Goal: Information Seeking & Learning: Learn about a topic

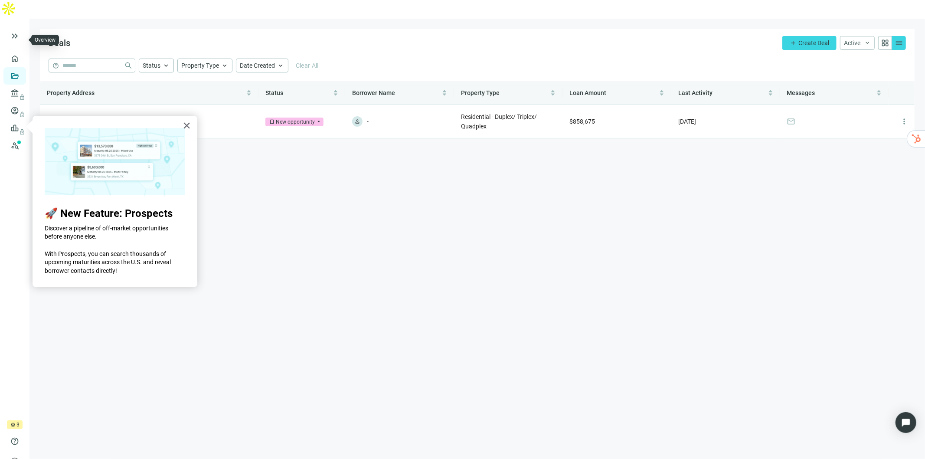
click at [22, 55] on link "Overview" at bounding box center [34, 58] width 25 height 7
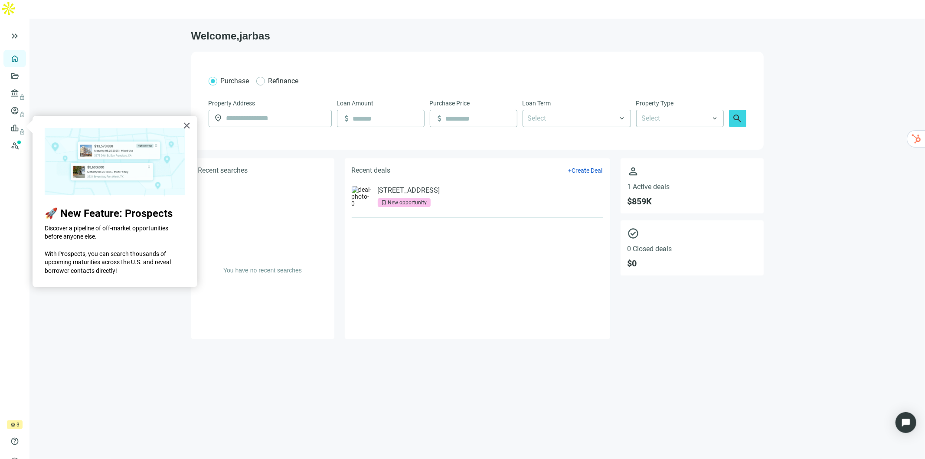
click at [187, 124] on button "×" at bounding box center [187, 125] width 8 height 14
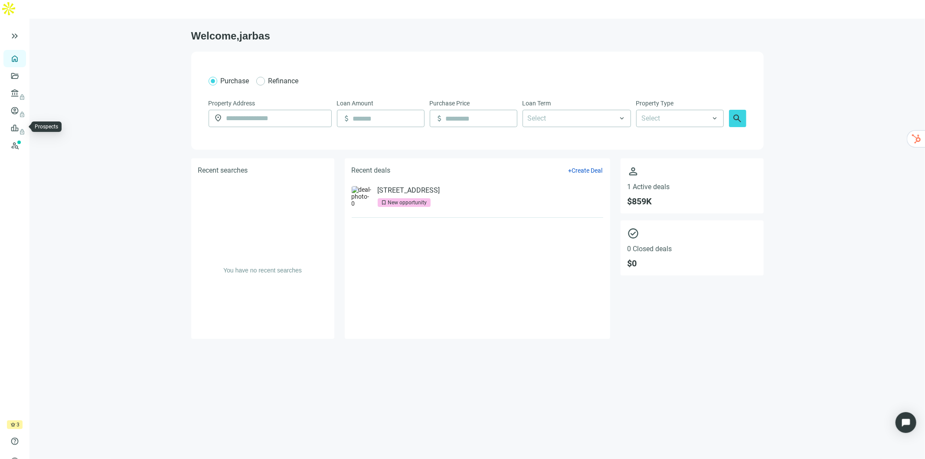
click at [22, 137] on link "Prospects New" at bounding box center [35, 145] width 27 height 17
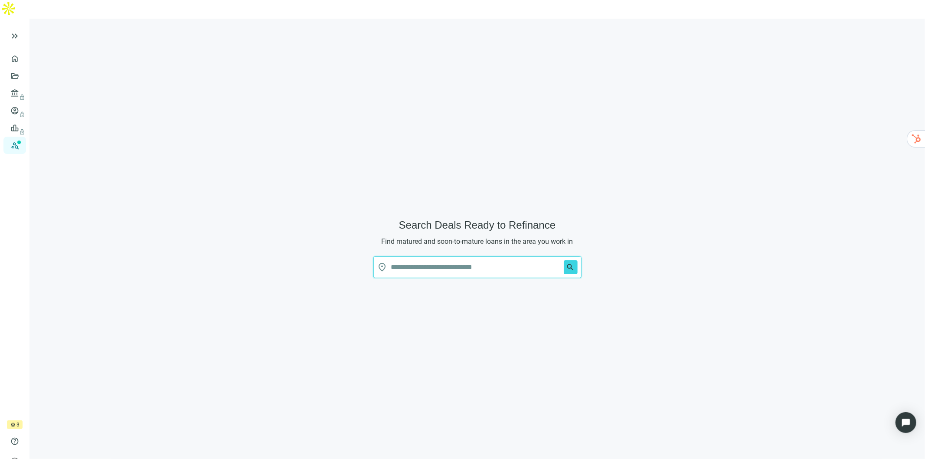
click at [427, 257] on input "text" at bounding box center [475, 267] width 169 height 21
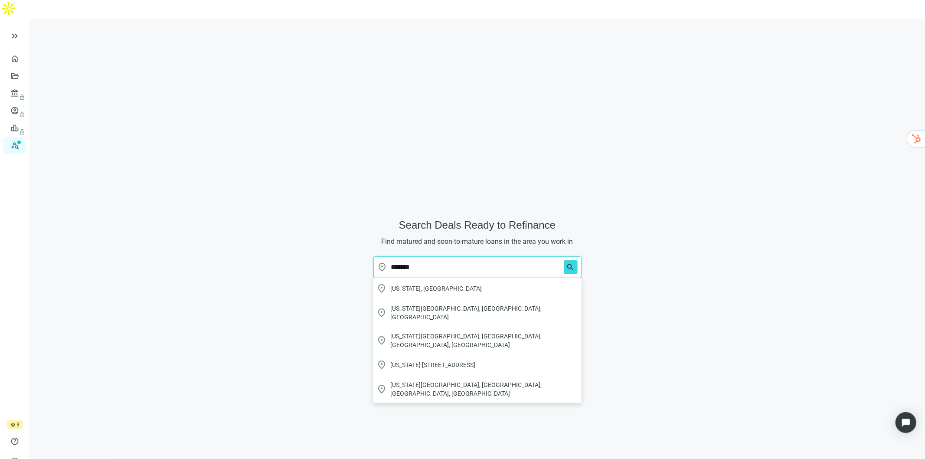
click at [392, 284] on span "[US_STATE], [GEOGRAPHIC_DATA]" at bounding box center [436, 288] width 91 height 9
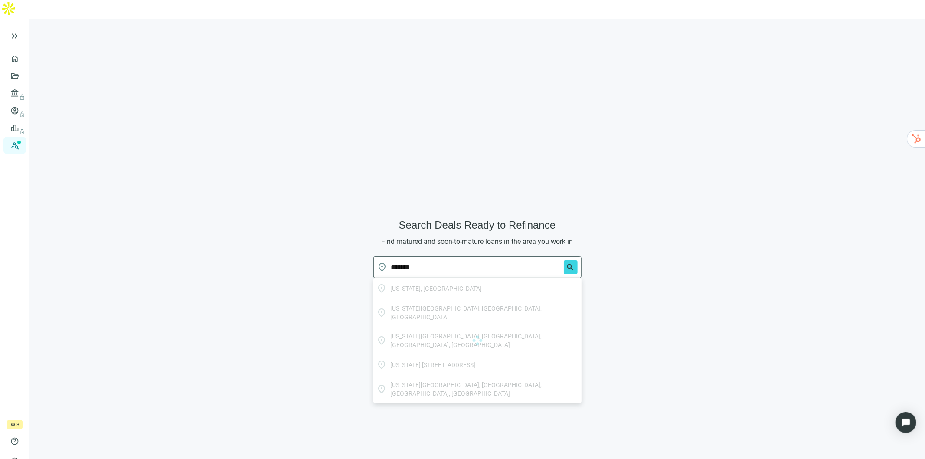
type input "**********"
click at [572, 263] on span "search" at bounding box center [570, 267] width 9 height 9
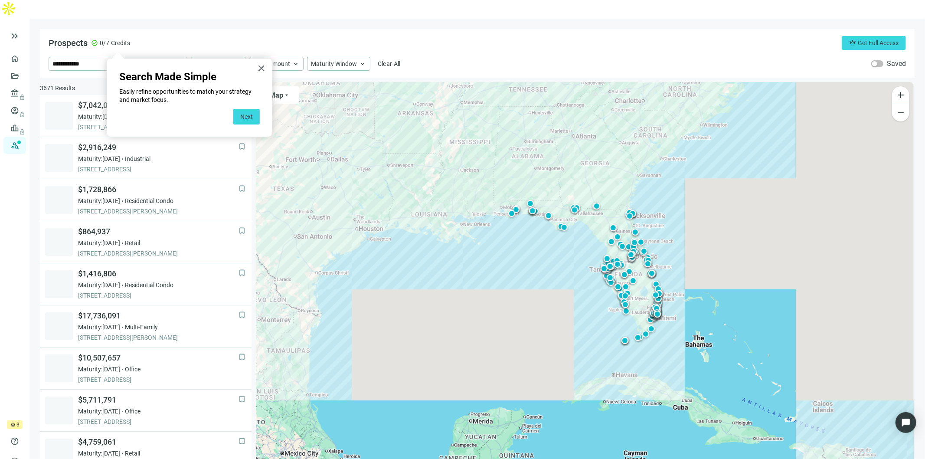
click at [245, 121] on button "Next" at bounding box center [246, 117] width 26 height 16
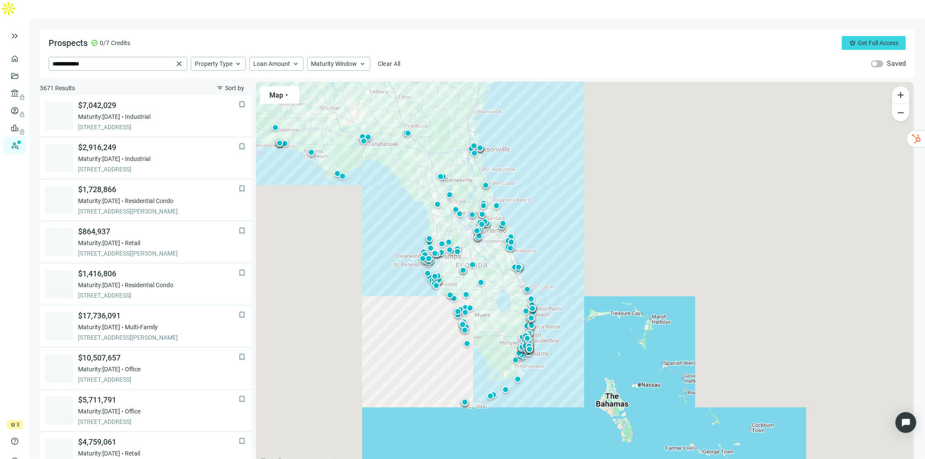
drag, startPoint x: 802, startPoint y: 272, endPoint x: 567, endPoint y: 289, distance: 236.0
click at [634, 263] on div "To activate drag with keyboard, press Alt + Enter. Once in keyboard drag state,…" at bounding box center [585, 275] width 658 height 386
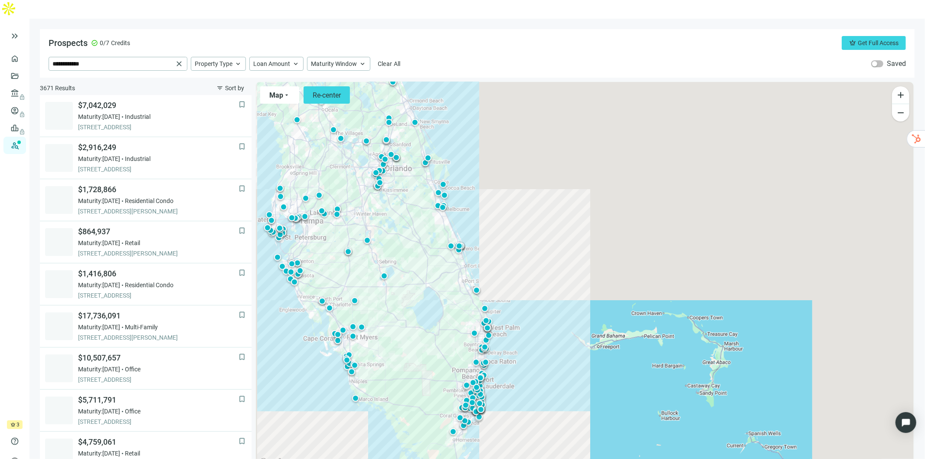
drag, startPoint x: 526, startPoint y: 315, endPoint x: 544, endPoint y: 300, distance: 23.4
click at [544, 300] on div "To activate drag with keyboard, press Alt + Enter. Once in keyboard drag state,…" at bounding box center [585, 275] width 658 height 386
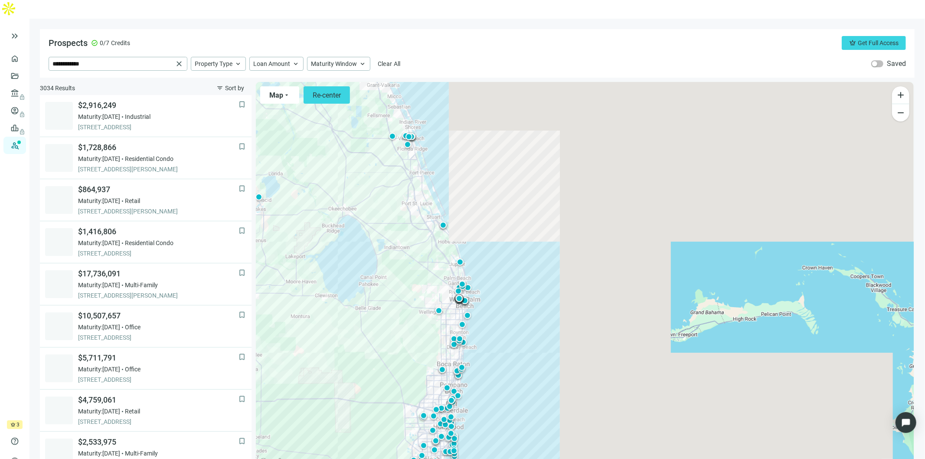
click at [496, 307] on div "To activate drag with keyboard, press Alt + Enter. Once in keyboard drag state,…" at bounding box center [585, 275] width 658 height 386
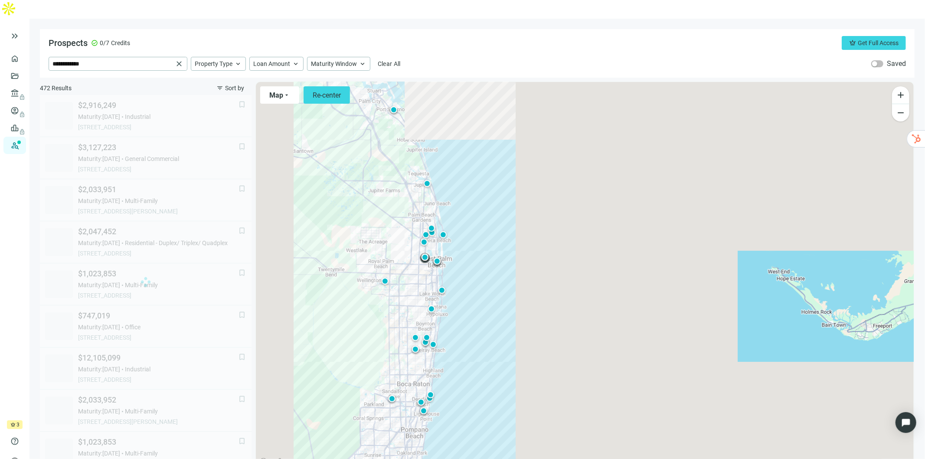
drag, startPoint x: 387, startPoint y: 362, endPoint x: 478, endPoint y: 293, distance: 114.3
click at [478, 293] on div "To activate drag with keyboard, press Alt + Enter. Once in keyboard drag state,…" at bounding box center [585, 275] width 658 height 386
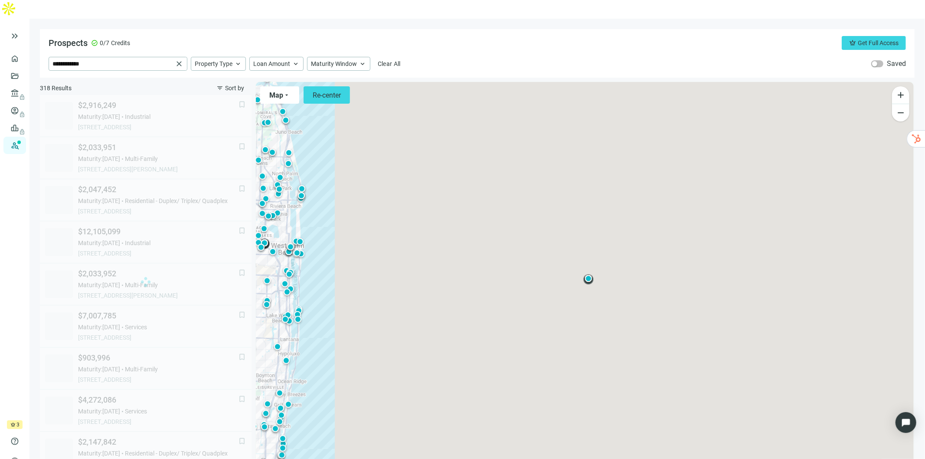
drag, startPoint x: 326, startPoint y: 331, endPoint x: 400, endPoint y: 341, distance: 74.7
click at [536, 333] on div "To activate drag with keyboard, press Alt + Enter. Once in keyboard drag state,…" at bounding box center [585, 275] width 658 height 386
click at [447, 324] on div "To activate drag with keyboard, press Alt + Enter. Once in keyboard drag state,…" at bounding box center [585, 275] width 658 height 386
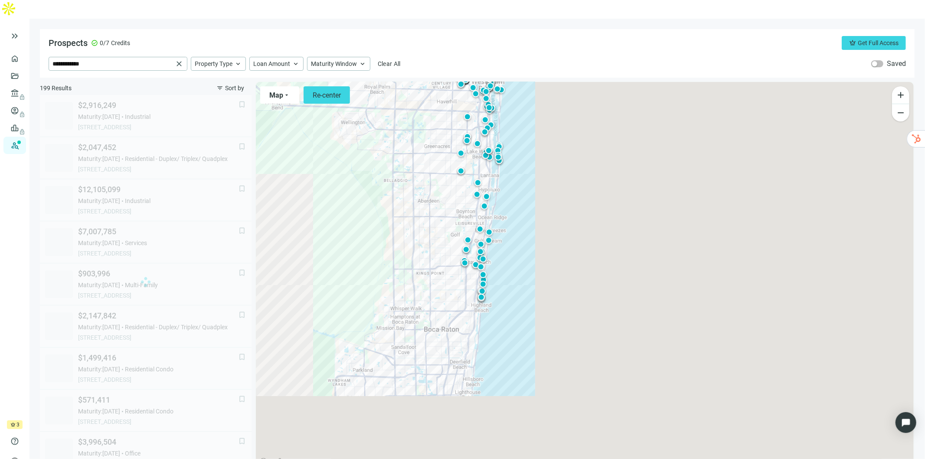
drag, startPoint x: 272, startPoint y: 327, endPoint x: 471, endPoint y: 163, distance: 258.1
click at [471, 163] on div "To activate drag with keyboard, press Alt + Enter. Once in keyboard drag state,…" at bounding box center [585, 275] width 658 height 386
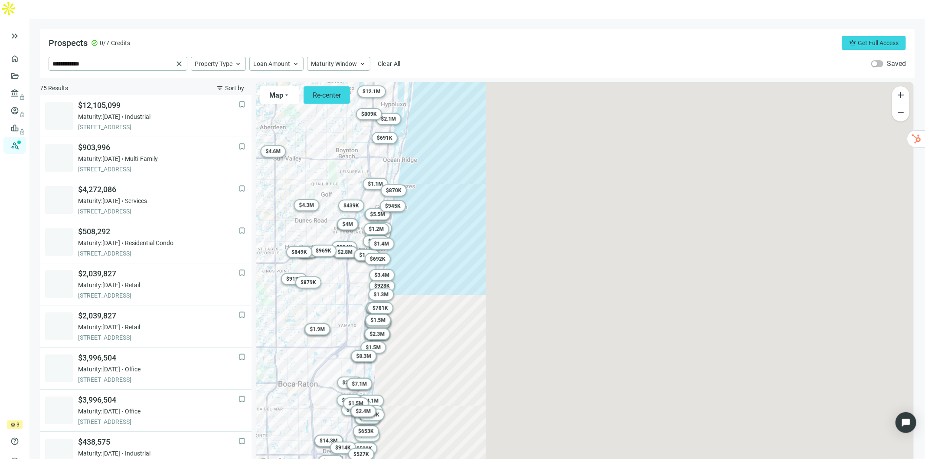
click at [323, 60] on span "Maturity Window" at bounding box center [334, 64] width 46 height 8
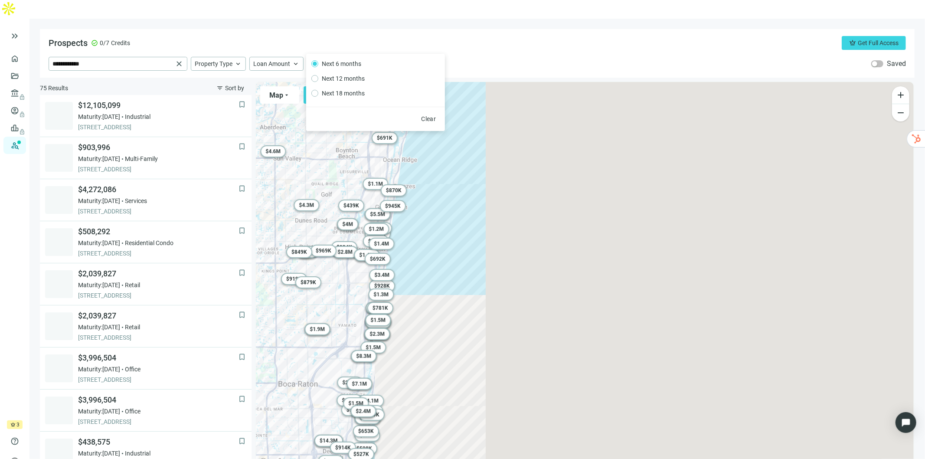
click at [505, 93] on div "To activate drag with keyboard, press Alt + Enter. Once in keyboard drag state,…" at bounding box center [585, 275] width 658 height 386
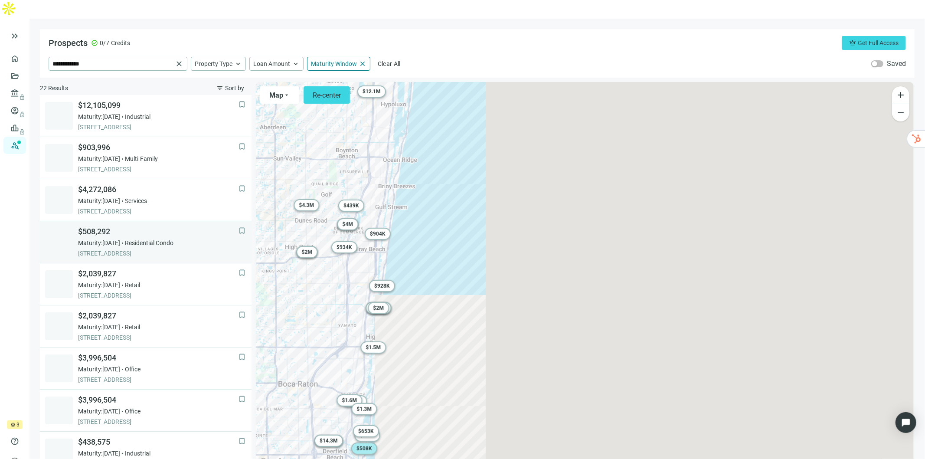
click at [156, 226] on span "$508,292" at bounding box center [158, 231] width 160 height 10
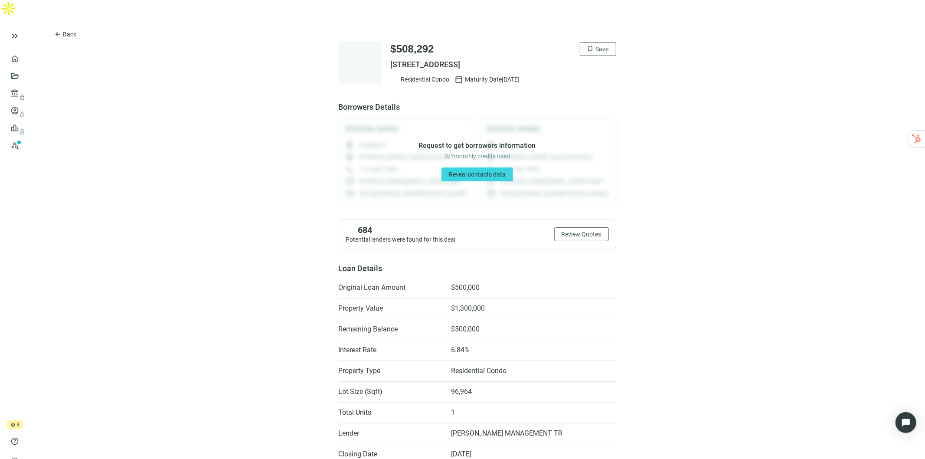
drag, startPoint x: 571, startPoint y: 218, endPoint x: 522, endPoint y: 153, distance: 80.9
click at [474, 171] on span "Reveal contacts data" at bounding box center [477, 174] width 57 height 7
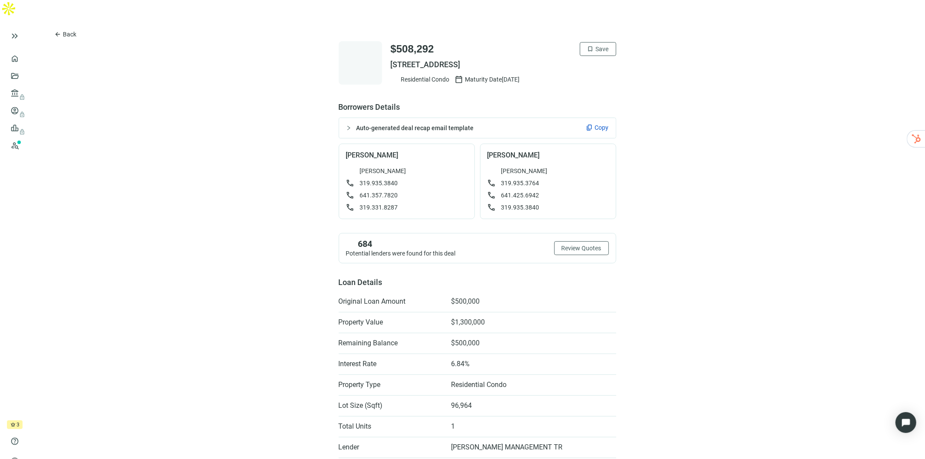
click at [586, 241] on button "Review Quotes" at bounding box center [581, 248] width 55 height 14
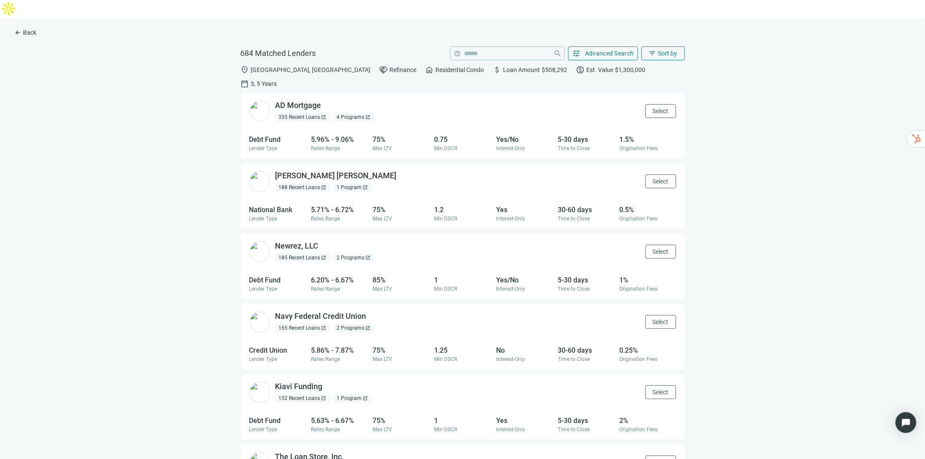
click at [648, 104] on button "Select" at bounding box center [660, 111] width 31 height 14
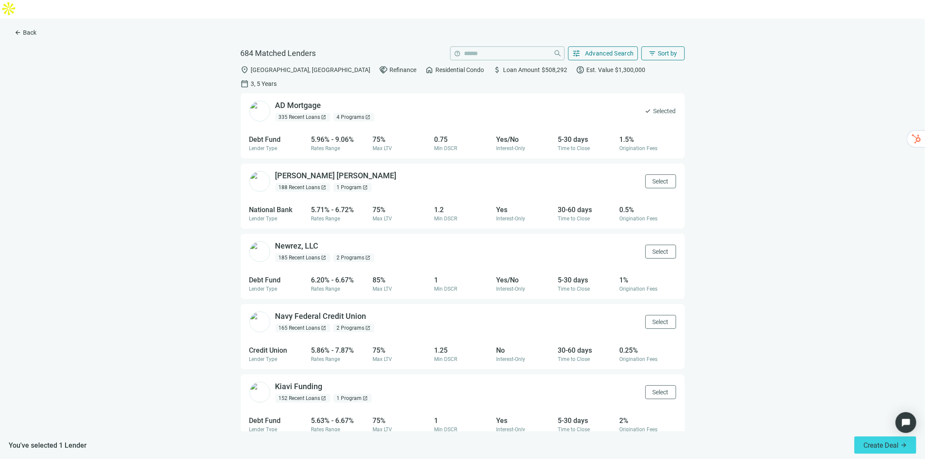
click at [883, 444] on span "Create Deal arrow_forward" at bounding box center [885, 445] width 44 height 8
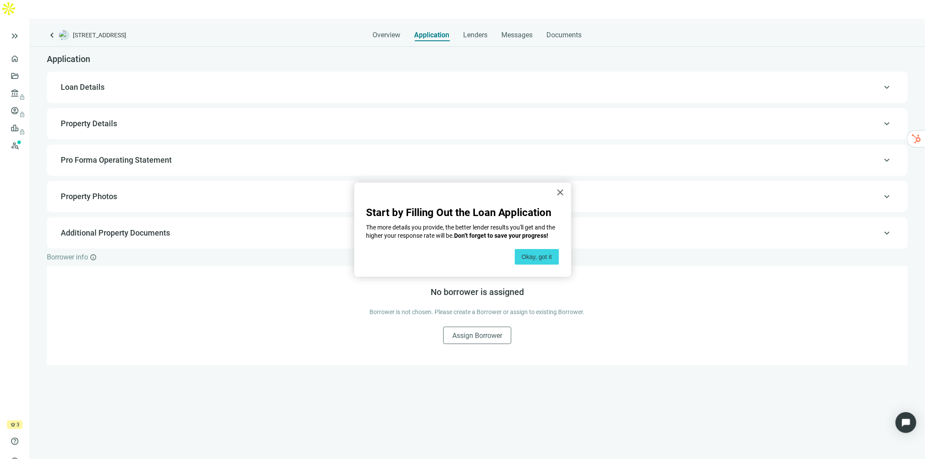
click at [542, 256] on button "Okay, got it" at bounding box center [537, 257] width 44 height 16
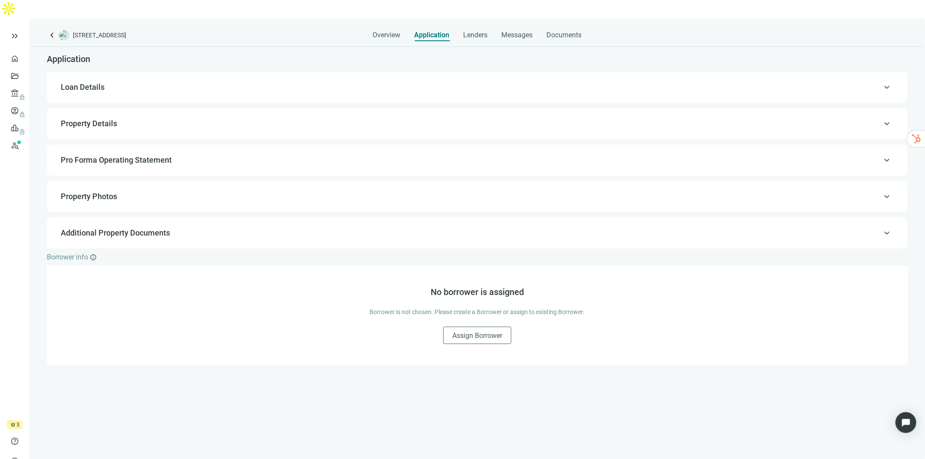
click at [103, 82] on span "Loan Details" at bounding box center [83, 86] width 44 height 9
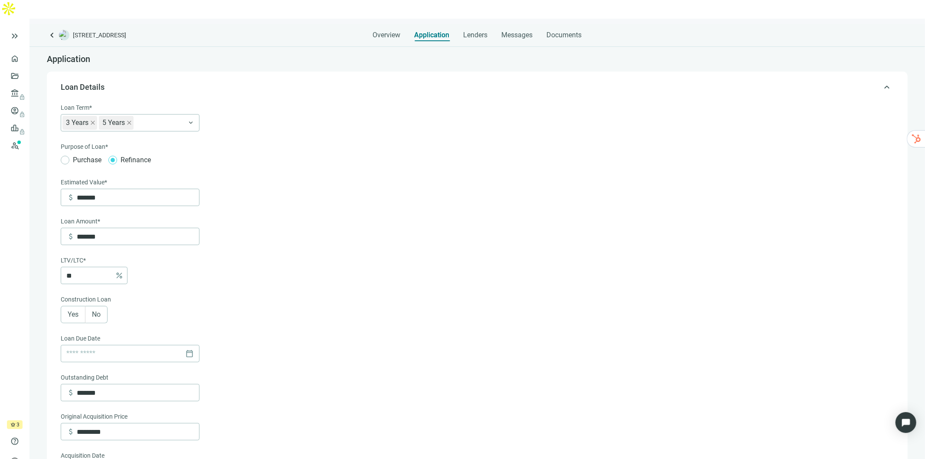
type input "**********"
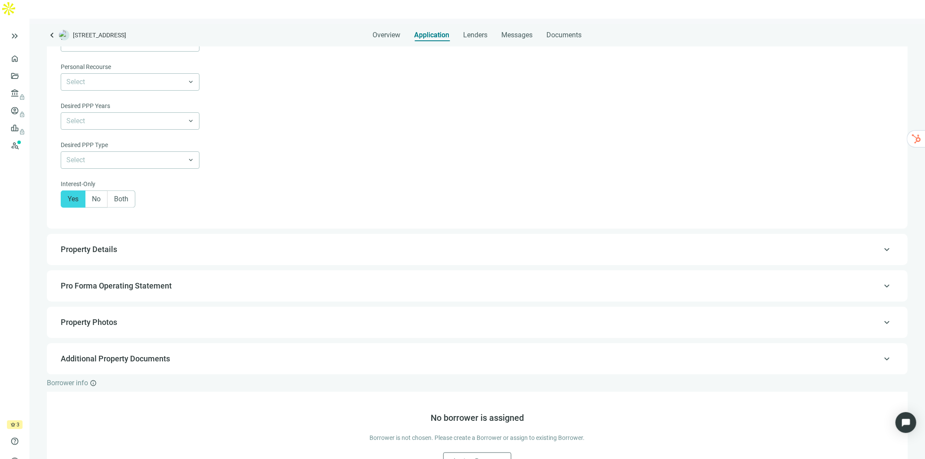
scroll to position [506, 0]
click at [108, 244] on span "Property Details" at bounding box center [89, 248] width 56 height 9
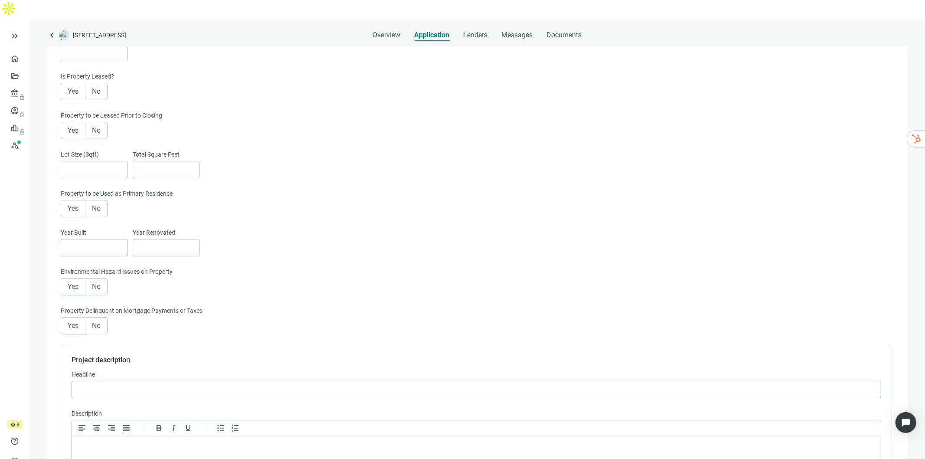
scroll to position [543, 0]
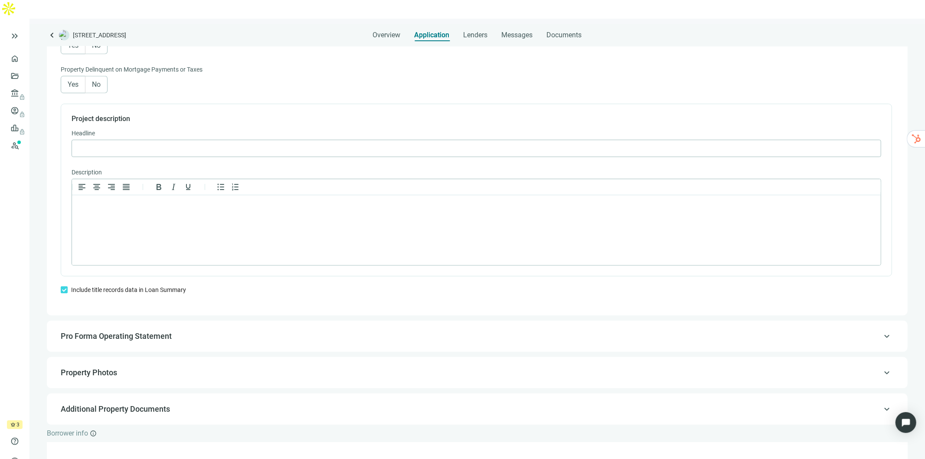
click at [119, 331] on span "Pro Forma Operating Statement" at bounding box center [116, 335] width 111 height 9
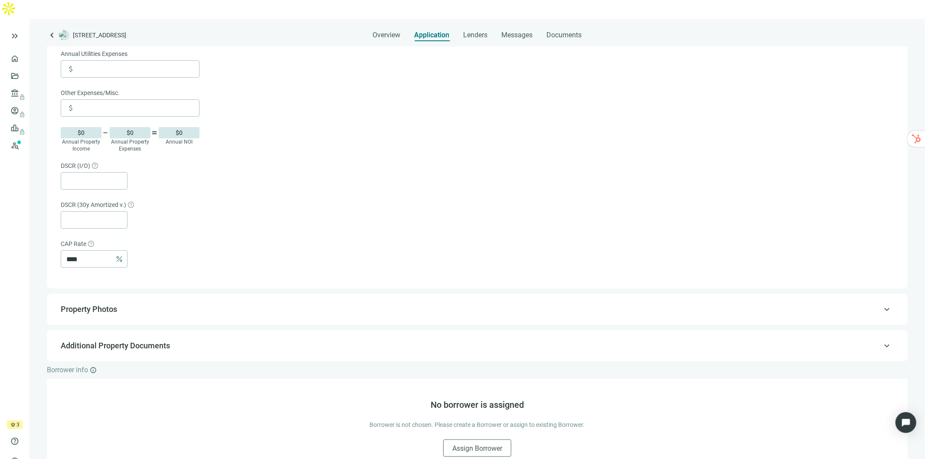
scroll to position [421, 0]
click at [50, 30] on span "keyboard_arrow_left" at bounding box center [52, 35] width 10 height 10
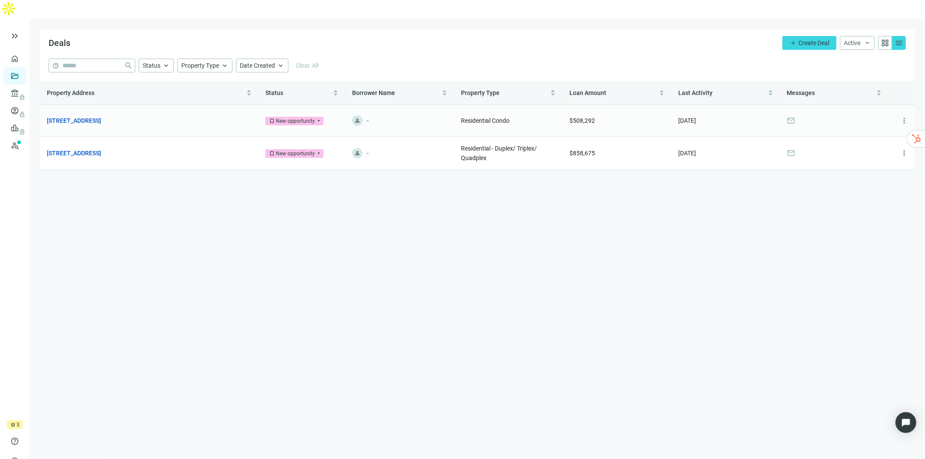
drag, startPoint x: 217, startPoint y: 102, endPoint x: 44, endPoint y: 97, distance: 173.5
click at [44, 105] on td "[STREET_ADDRESS] open_in_new" at bounding box center [149, 121] width 218 height 32
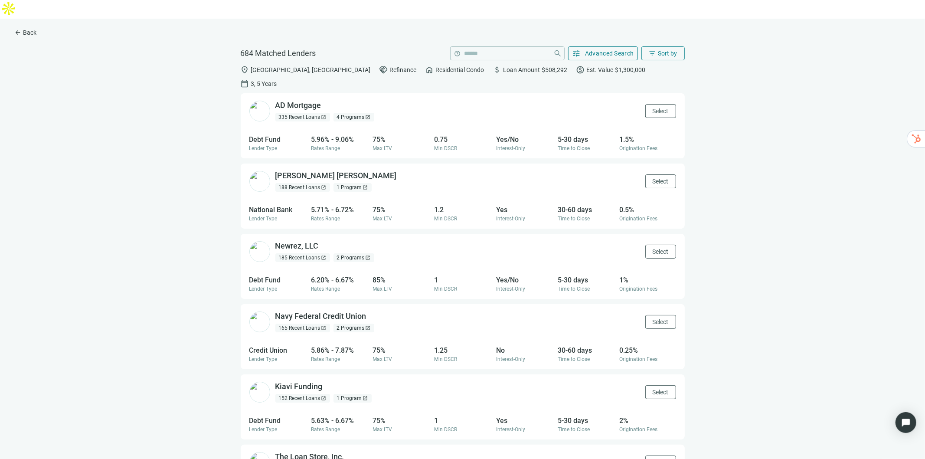
click at [16, 29] on span "arrow_back" at bounding box center [17, 32] width 7 height 7
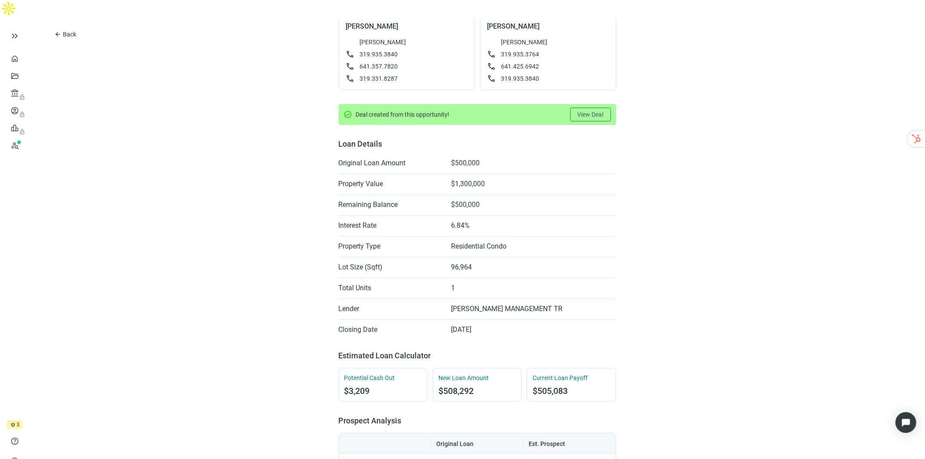
scroll to position [192, 0]
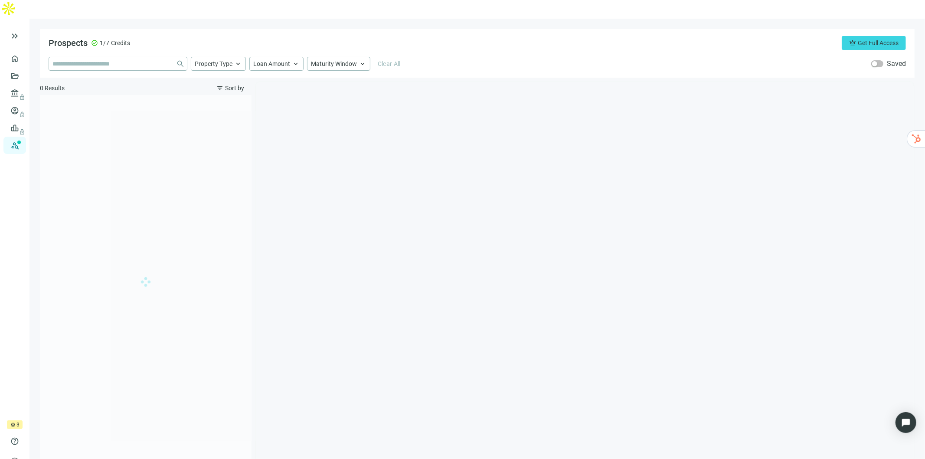
type input "**********"
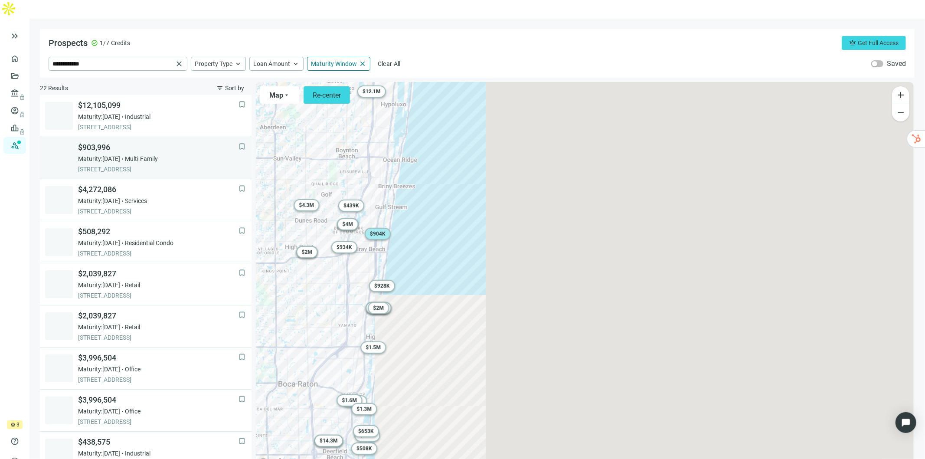
click at [120, 154] on span "Maturity: [DATE]" at bounding box center [99, 158] width 42 height 9
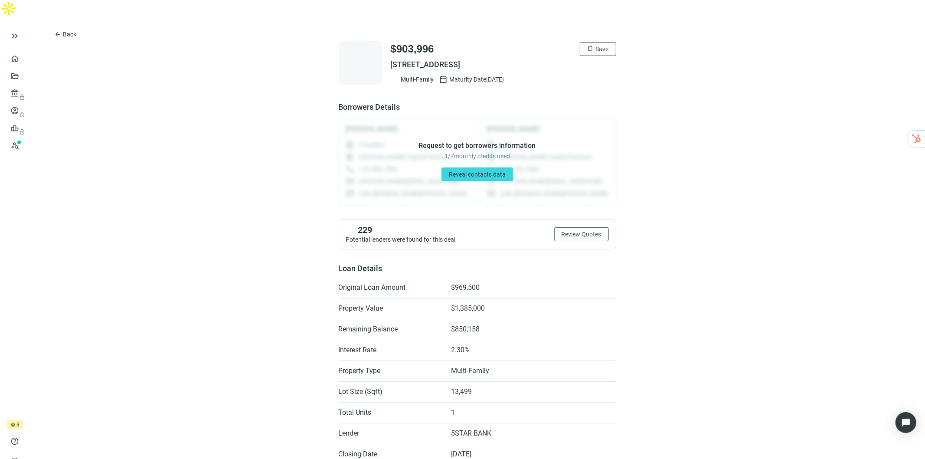
click at [467, 171] on span "Reveal contacts data" at bounding box center [477, 174] width 57 height 7
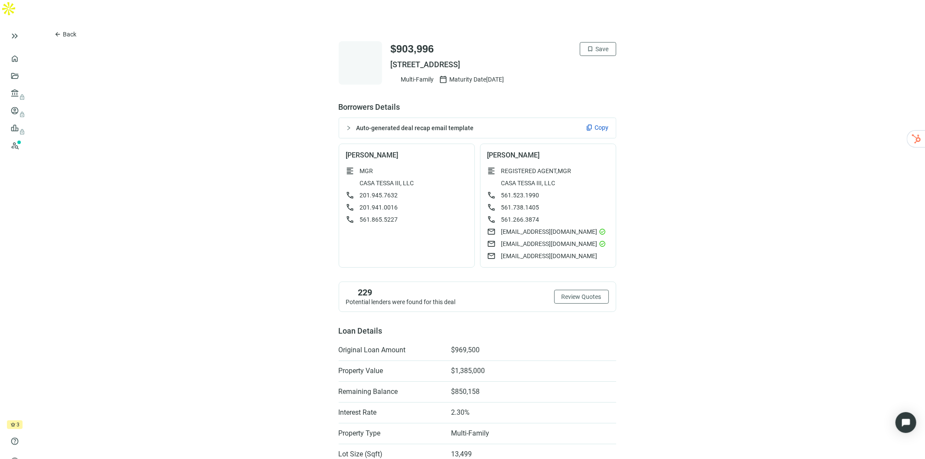
drag, startPoint x: 548, startPoint y: 46, endPoint x: 383, endPoint y: 44, distance: 164.3
click at [383, 44] on div "$903,996 bookmark Save [STREET_ADDRESS] Multi-Family calendar_today Maturity Da…" at bounding box center [477, 62] width 277 height 43
drag, startPoint x: 561, startPoint y: 163, endPoint x: 491, endPoint y: 168, distance: 70.0
click at [491, 179] on div "CASA TESSA III, LLC" at bounding box center [547, 183] width 121 height 9
click at [587, 124] on span "content_copy" at bounding box center [589, 127] width 7 height 7
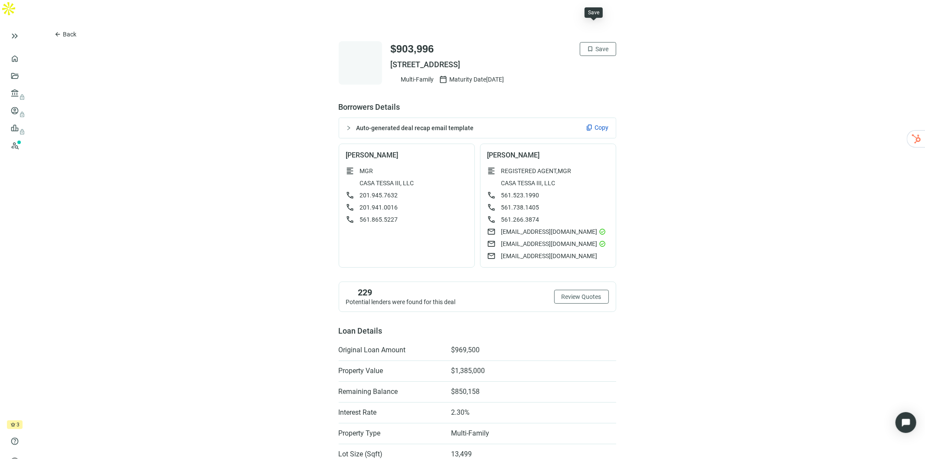
click at [587, 46] on span "bookmark" at bounding box center [590, 49] width 7 height 7
click at [64, 27] on button "arrow_back Back" at bounding box center [65, 34] width 37 height 14
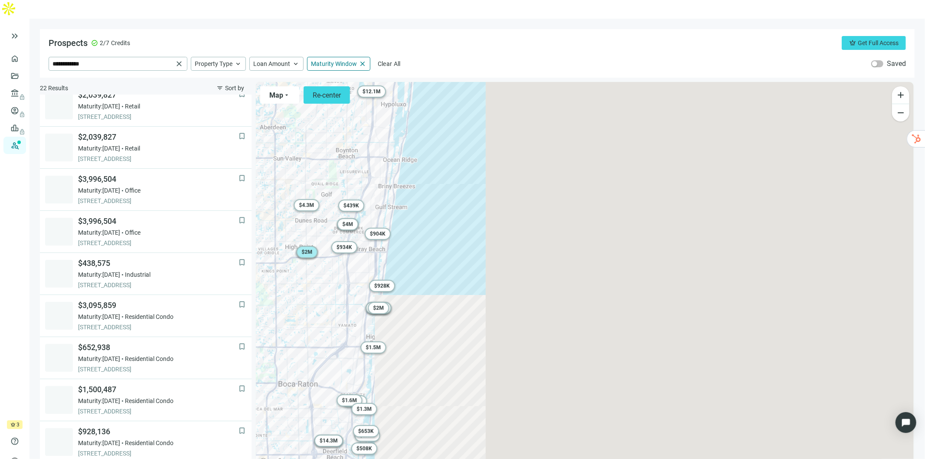
scroll to position [186, 0]
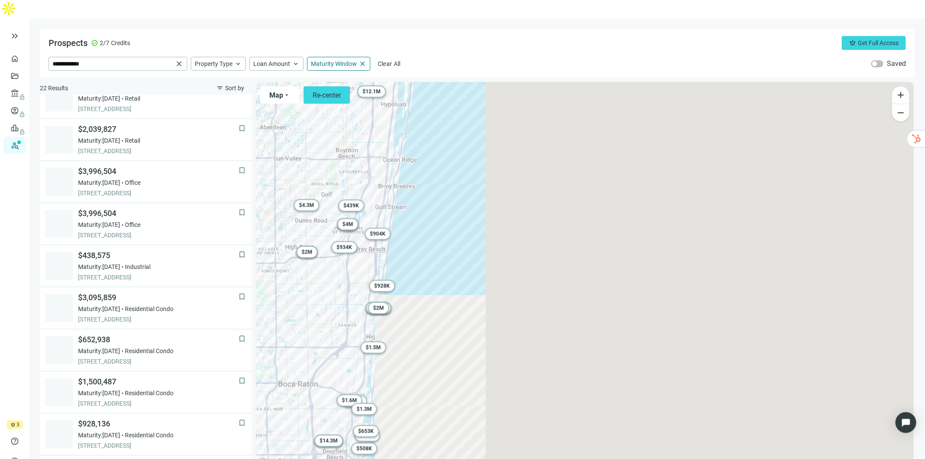
click at [274, 60] on span "Loan Amount" at bounding box center [271, 64] width 37 height 8
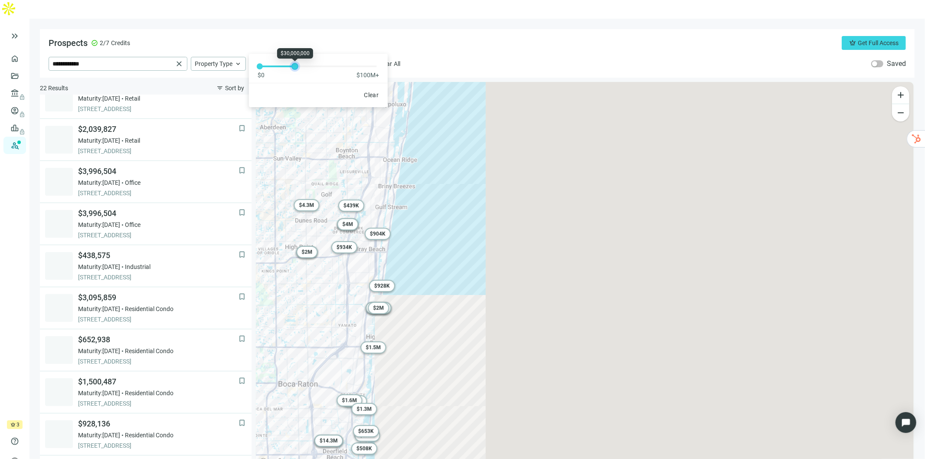
drag, startPoint x: 262, startPoint y: 67, endPoint x: 297, endPoint y: 66, distance: 34.7
click at [297, 66] on div at bounding box center [295, 66] width 4 height 4
drag, startPoint x: 297, startPoint y: 66, endPoint x: 271, endPoint y: 66, distance: 25.1
click at [271, 66] on div at bounding box center [270, 66] width 4 height 4
click at [473, 57] on div "**********" at bounding box center [477, 64] width 857 height 14
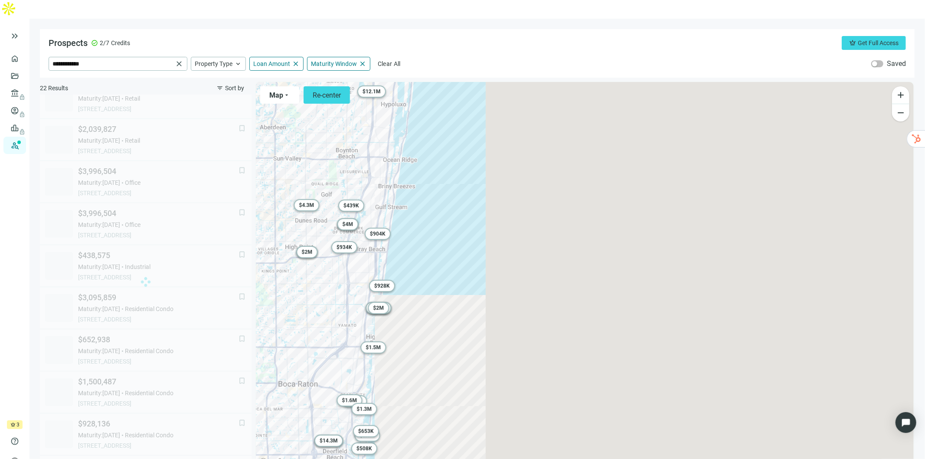
scroll to position [144, 0]
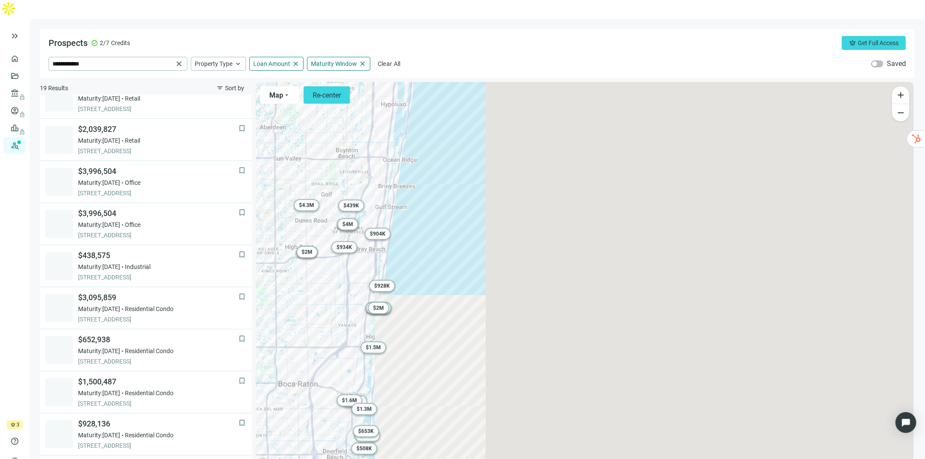
click at [228, 85] on span "Sort by" at bounding box center [234, 88] width 19 height 7
click at [232, 85] on span "Loan Amount (high to low)" at bounding box center [255, 89] width 74 height 9
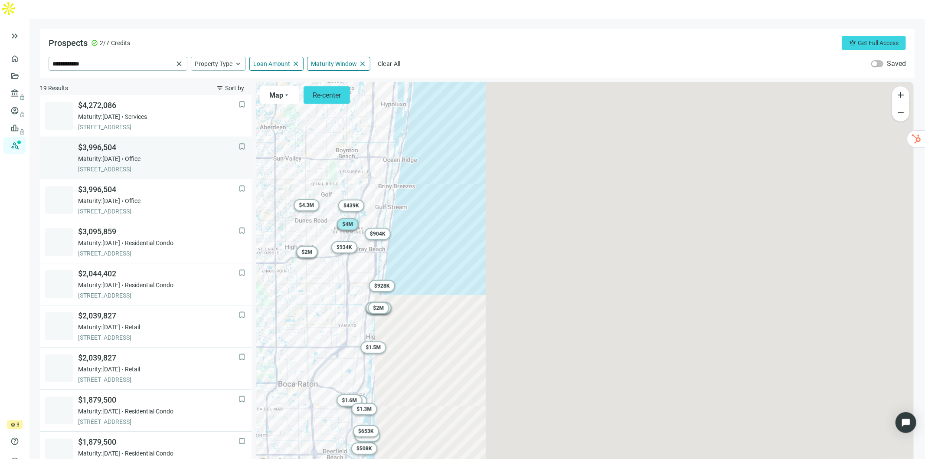
click at [137, 154] on div "Maturity: [DATE] Office" at bounding box center [158, 158] width 160 height 9
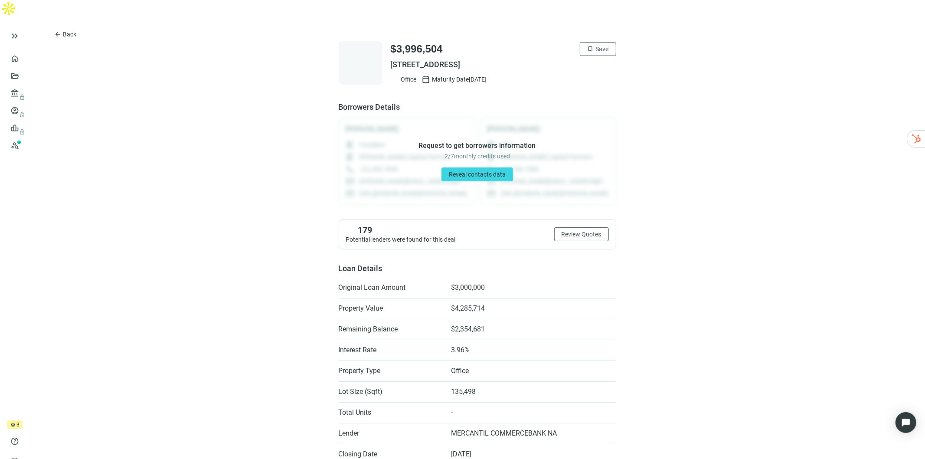
click at [484, 171] on span "Reveal contacts data" at bounding box center [477, 174] width 57 height 7
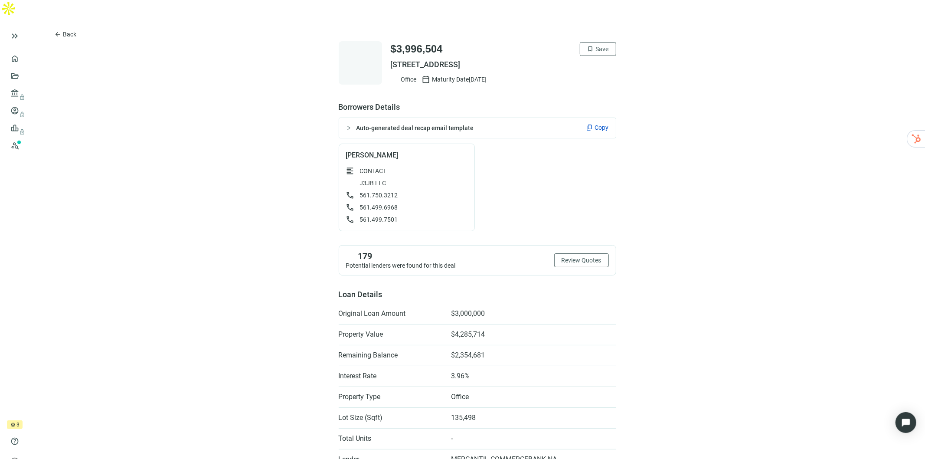
drag, startPoint x: 551, startPoint y: 42, endPoint x: 386, endPoint y: 45, distance: 165.2
click at [391, 59] on span "[STREET_ADDRESS]" at bounding box center [503, 64] width 225 height 10
click at [587, 46] on span "bookmark" at bounding box center [590, 49] width 7 height 7
click at [72, 31] on span "Back" at bounding box center [69, 34] width 13 height 7
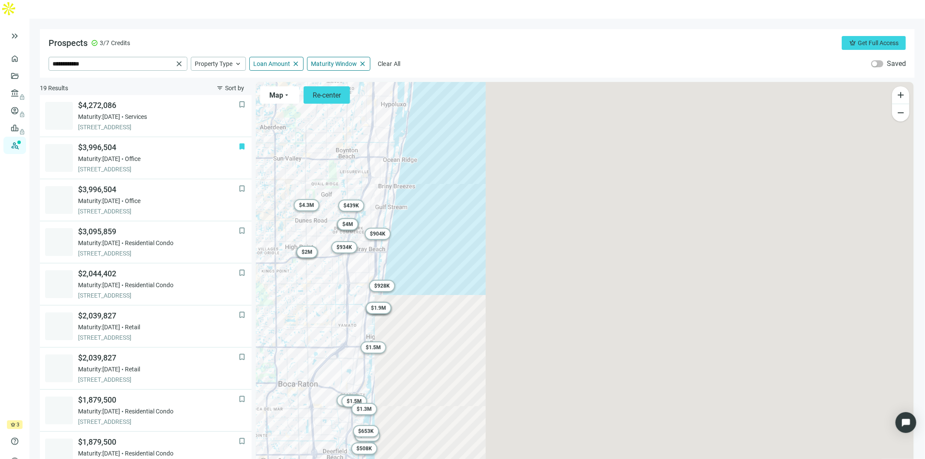
scroll to position [42, 0]
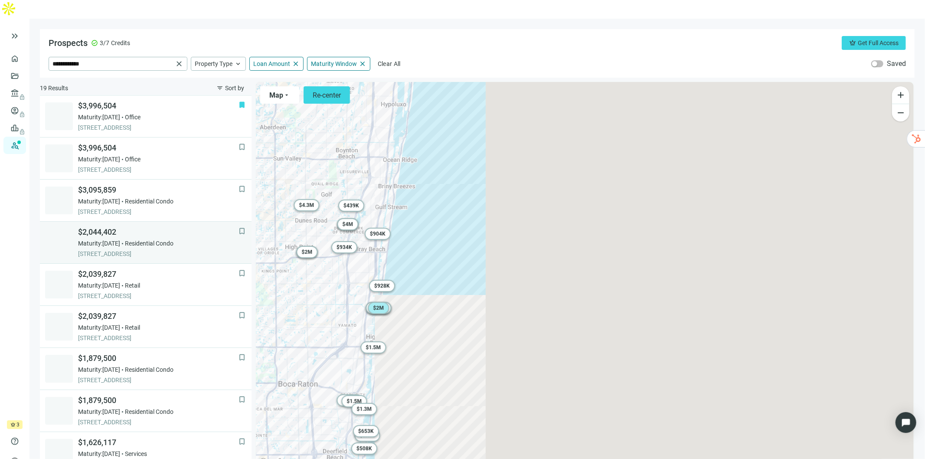
click at [134, 239] on div "Maturity: [DATE] Residential Condo" at bounding box center [158, 243] width 160 height 9
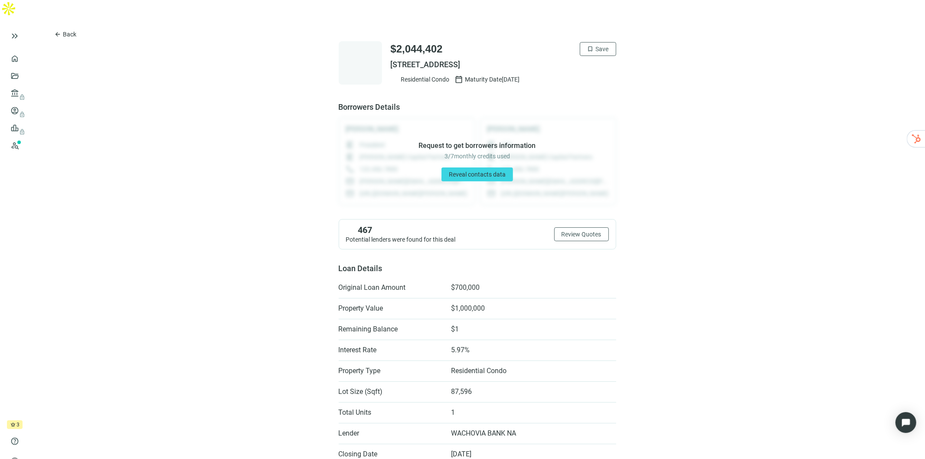
drag, startPoint x: 590, startPoint y: 46, endPoint x: 385, endPoint y: 48, distance: 205.9
click at [385, 48] on div "$2,044,402 bookmark Save [STREET_ADDRESS] Residential Condo calendar_today Matu…" at bounding box center [477, 62] width 277 height 43
click at [61, 27] on button "arrow_back Back" at bounding box center [65, 34] width 37 height 14
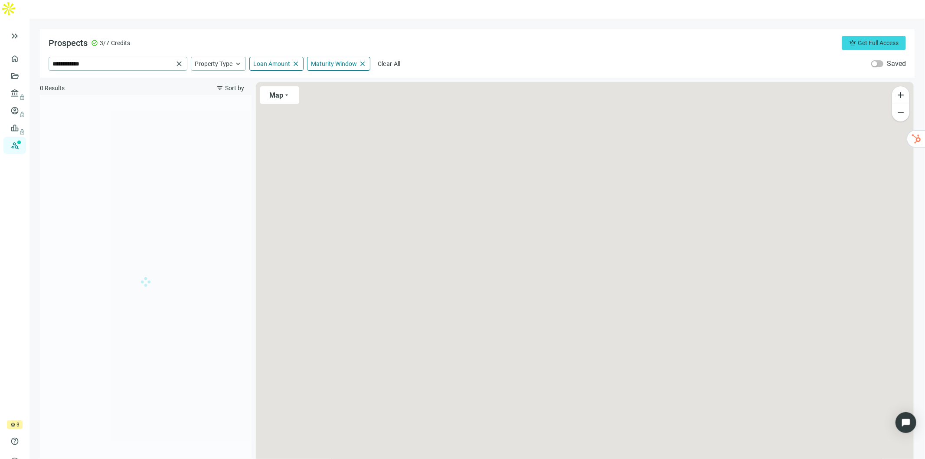
type input "**********"
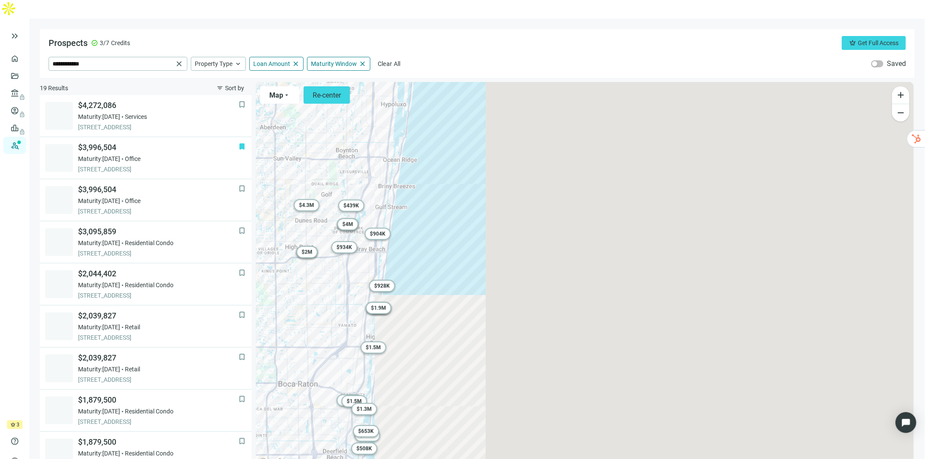
click at [238, 60] on span "keyboard_arrow_up" at bounding box center [238, 64] width 8 height 8
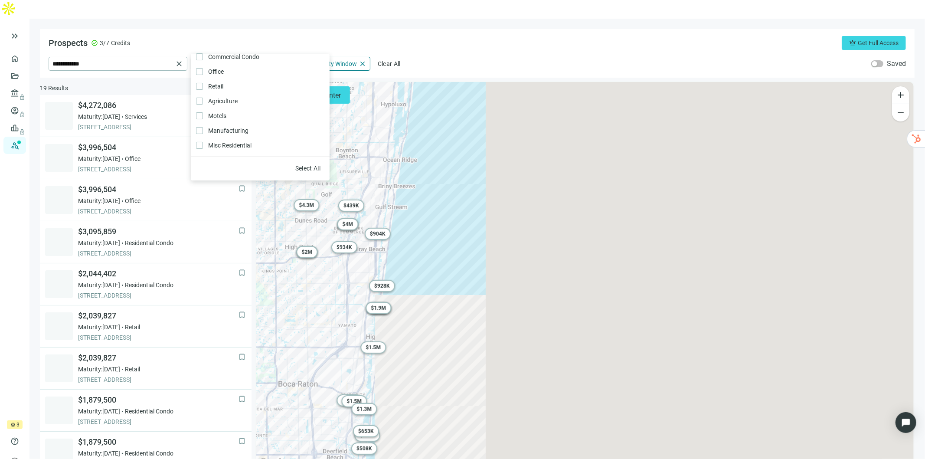
scroll to position [144, 0]
click at [265, 36] on div "Prospects check_circle 3/7 Credits crown Get Full Access" at bounding box center [477, 43] width 857 height 14
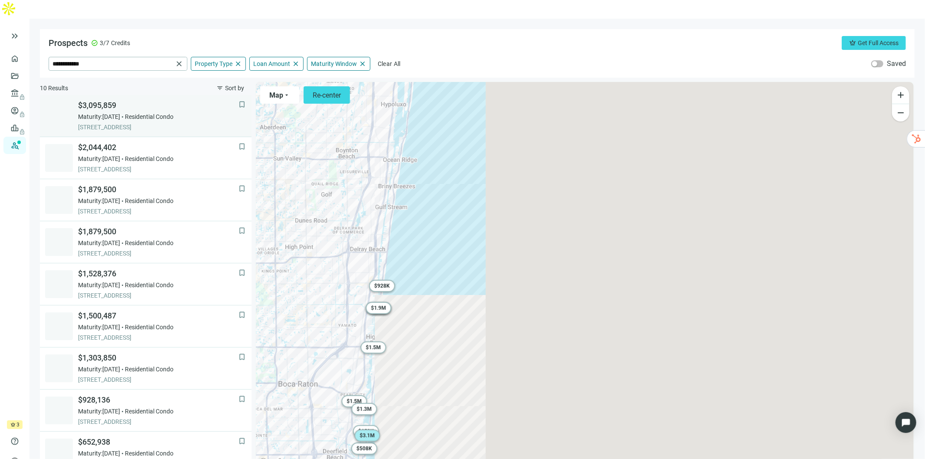
click at [143, 123] on span "[STREET_ADDRESS]" at bounding box center [158, 127] width 160 height 9
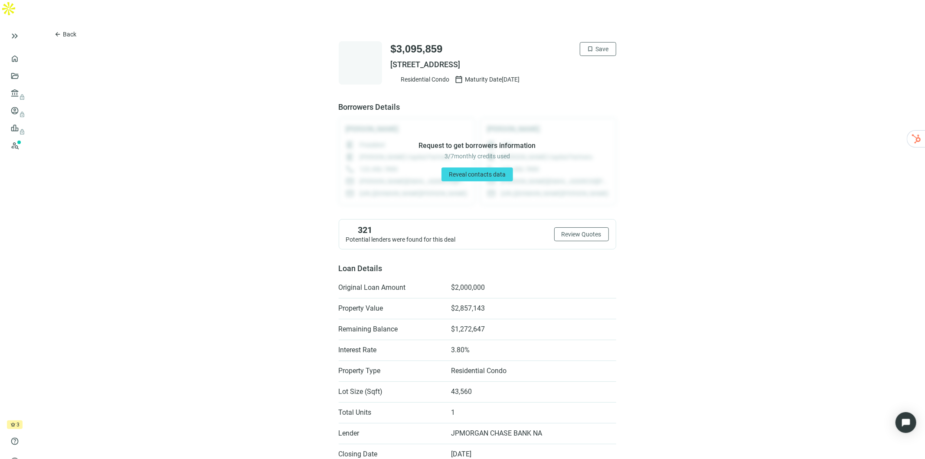
click at [479, 171] on span "Reveal contacts data" at bounding box center [477, 174] width 57 height 7
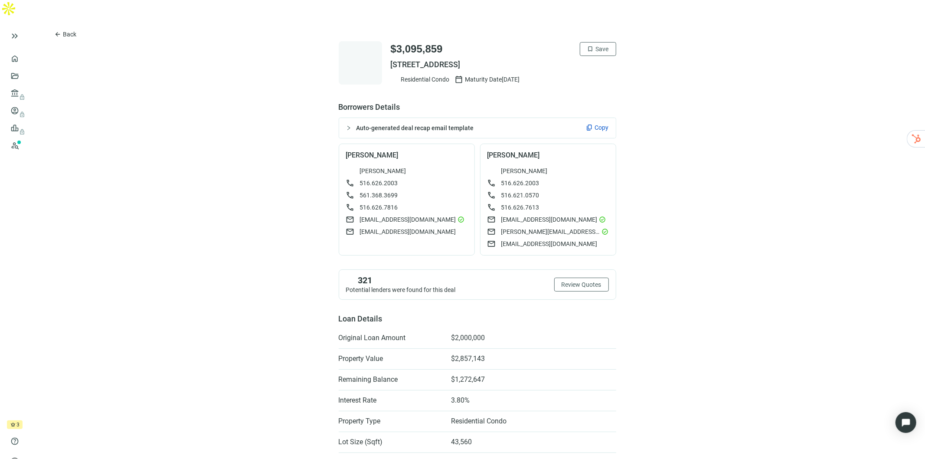
click at [571, 277] on button "Review Quotes" at bounding box center [581, 284] width 55 height 14
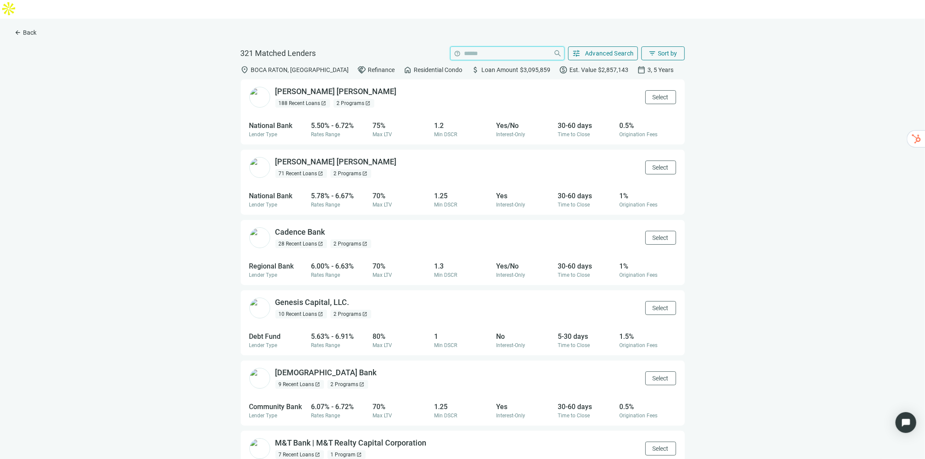
click at [489, 47] on input "search" at bounding box center [507, 53] width 86 height 13
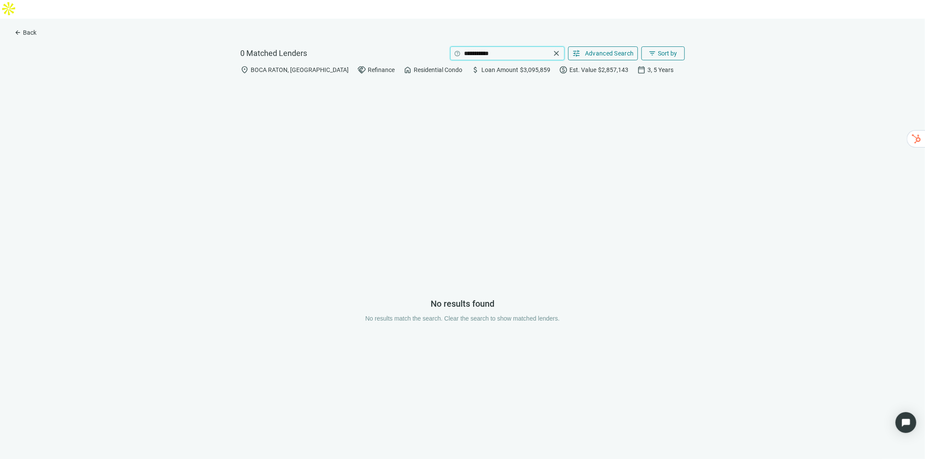
type input "**********"
click at [554, 49] on span "close" at bounding box center [556, 53] width 9 height 9
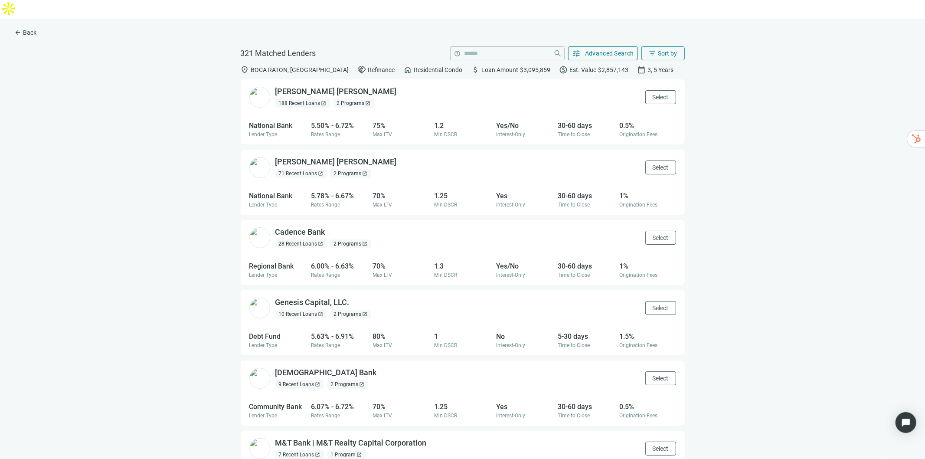
click at [19, 29] on span "arrow_back" at bounding box center [17, 32] width 7 height 7
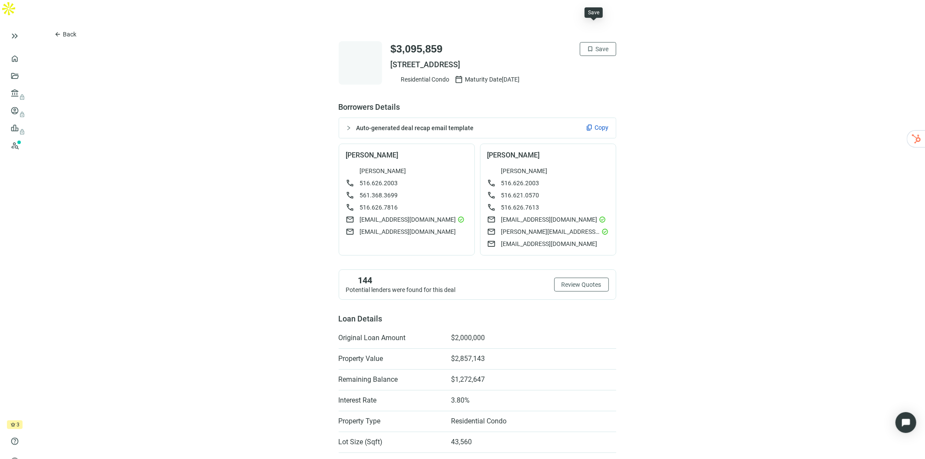
click at [597, 42] on button "bookmark Save" at bounding box center [598, 49] width 36 height 14
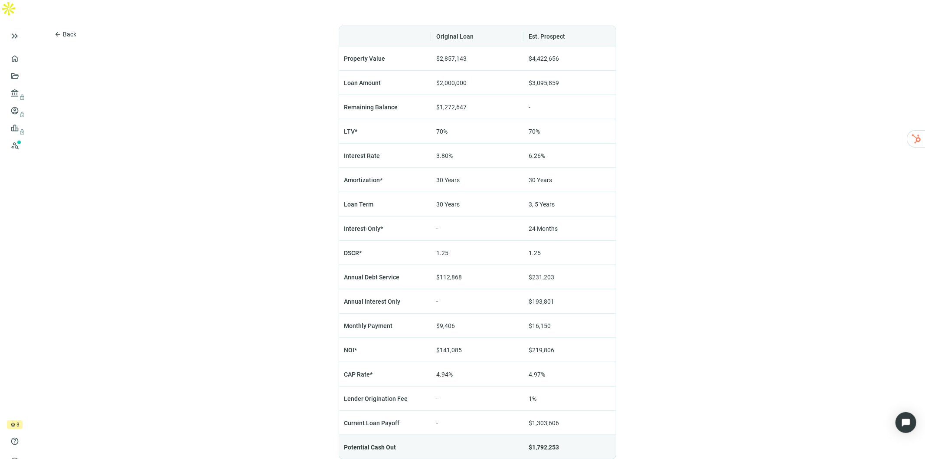
scroll to position [597, 0]
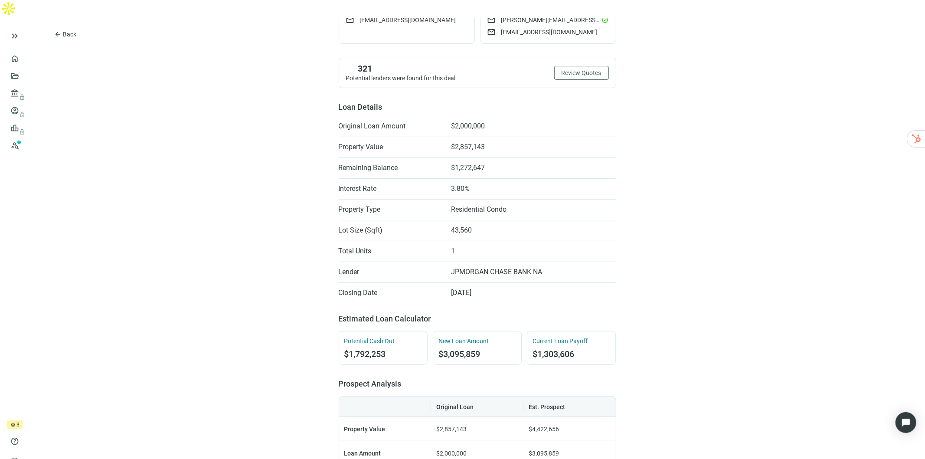
scroll to position [0, 0]
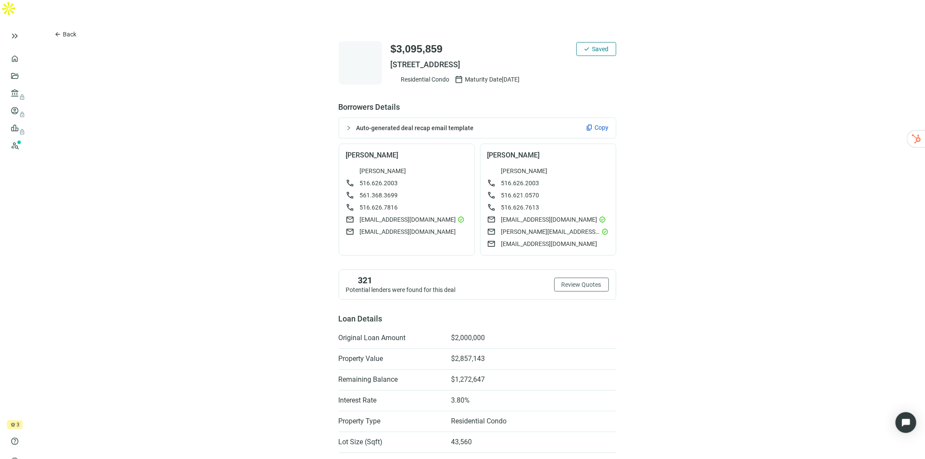
click at [22, 55] on link "Overview" at bounding box center [34, 58] width 25 height 7
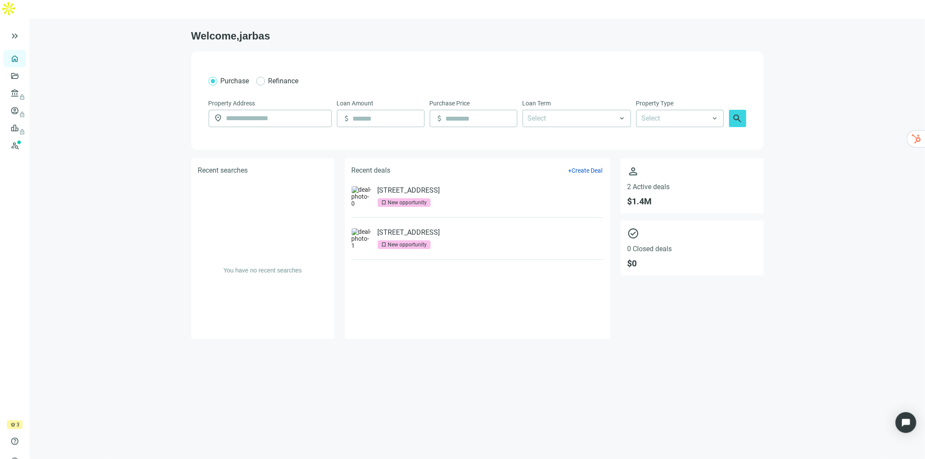
click at [440, 186] on link "[STREET_ADDRESS]" at bounding box center [409, 190] width 62 height 9
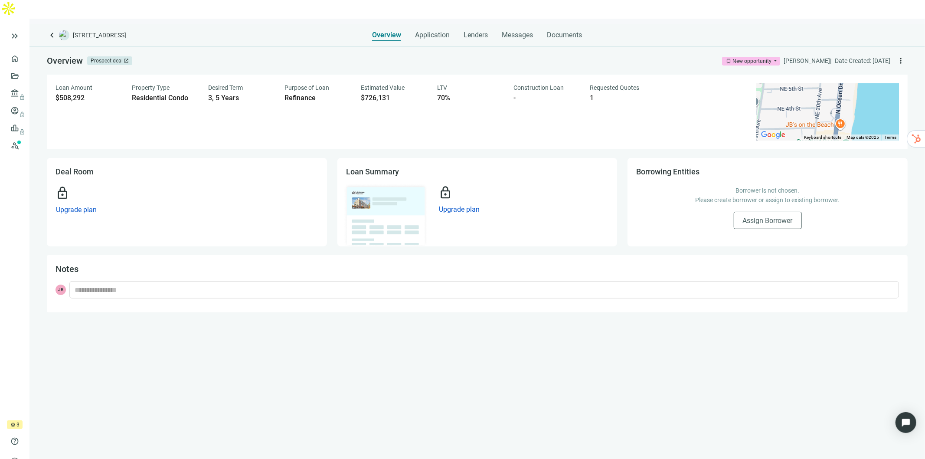
click at [429, 31] on span "Application" at bounding box center [432, 35] width 35 height 9
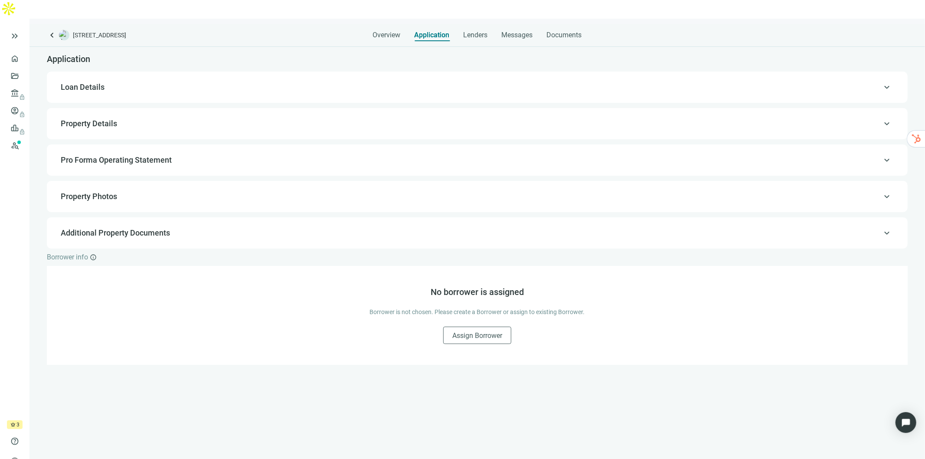
click at [471, 31] on span "Lenders" at bounding box center [475, 35] width 24 height 9
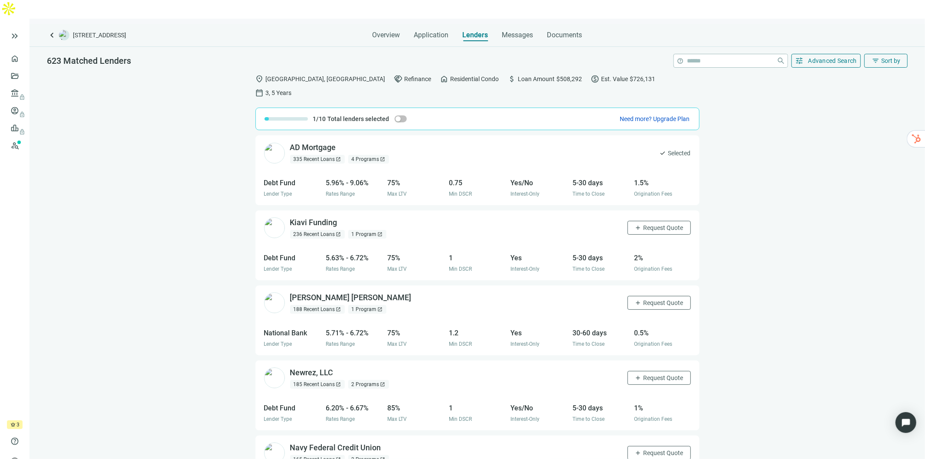
click at [514, 31] on span "Messages" at bounding box center [517, 35] width 31 height 8
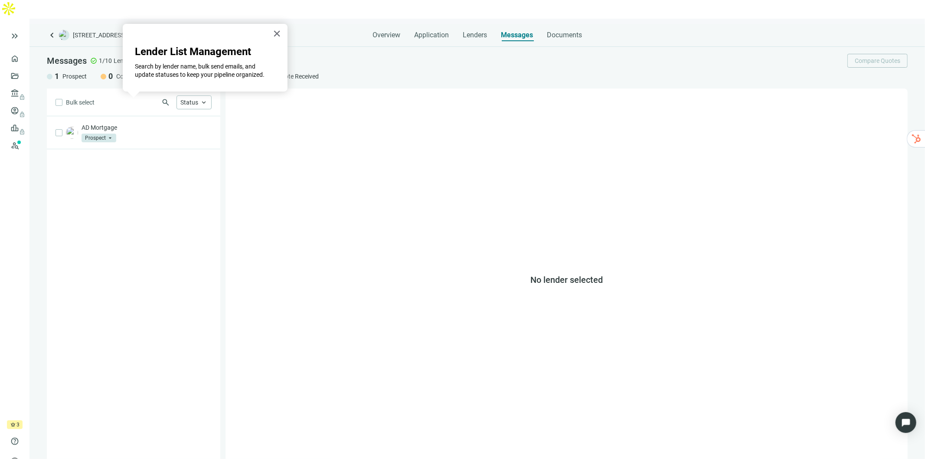
click at [576, 31] on span "Documents" at bounding box center [564, 35] width 35 height 9
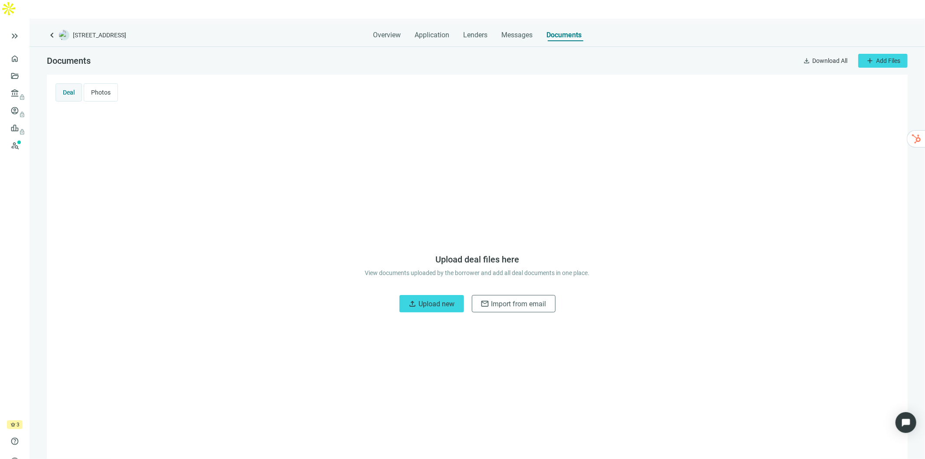
click at [391, 31] on span "Overview" at bounding box center [387, 35] width 28 height 9
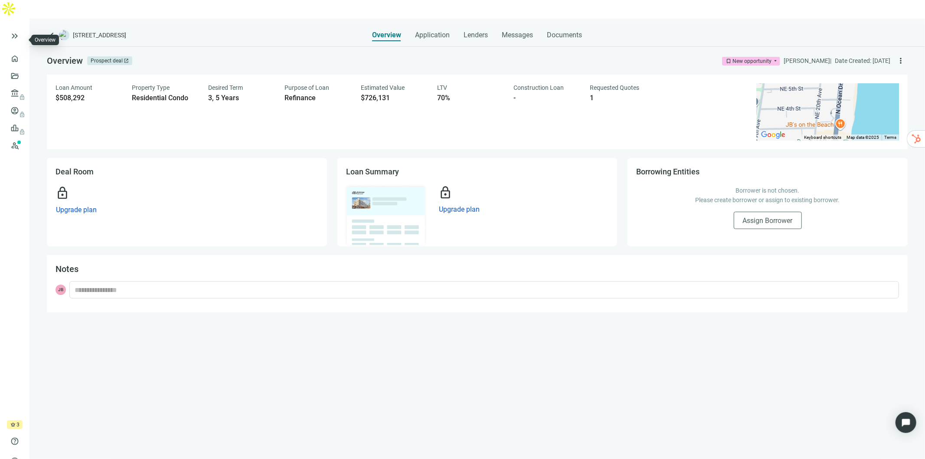
click at [22, 55] on link "Overview" at bounding box center [34, 58] width 25 height 7
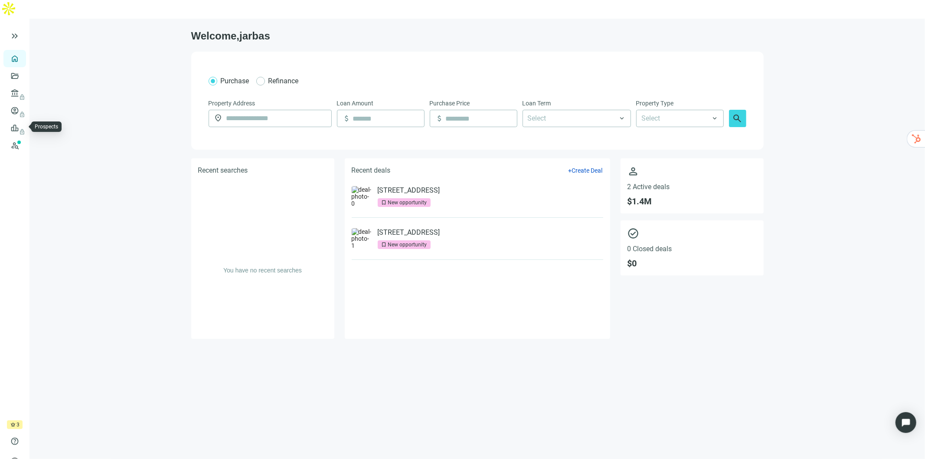
click at [22, 137] on link "Prospects New" at bounding box center [35, 145] width 27 height 17
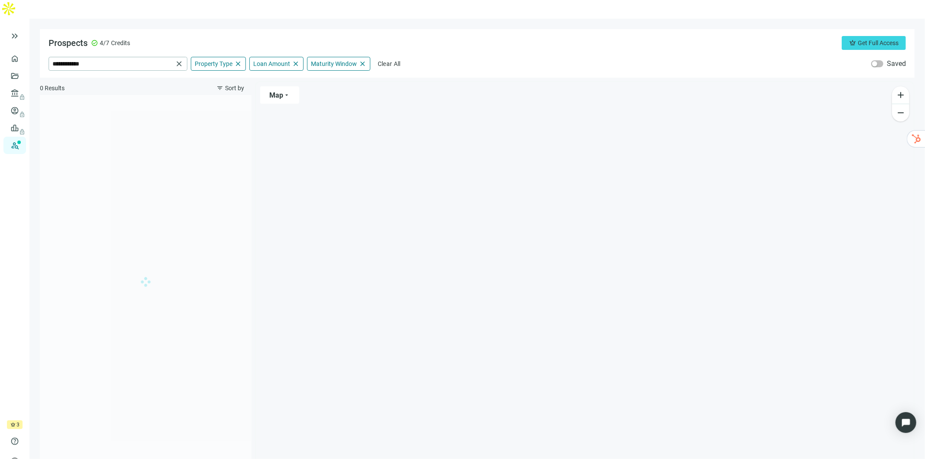
type input "**********"
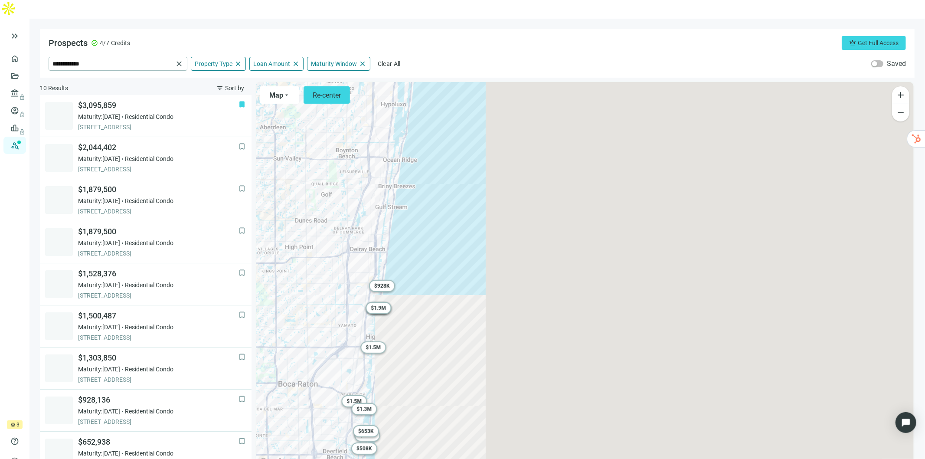
click at [219, 60] on span "Property Type" at bounding box center [214, 64] width 38 height 8
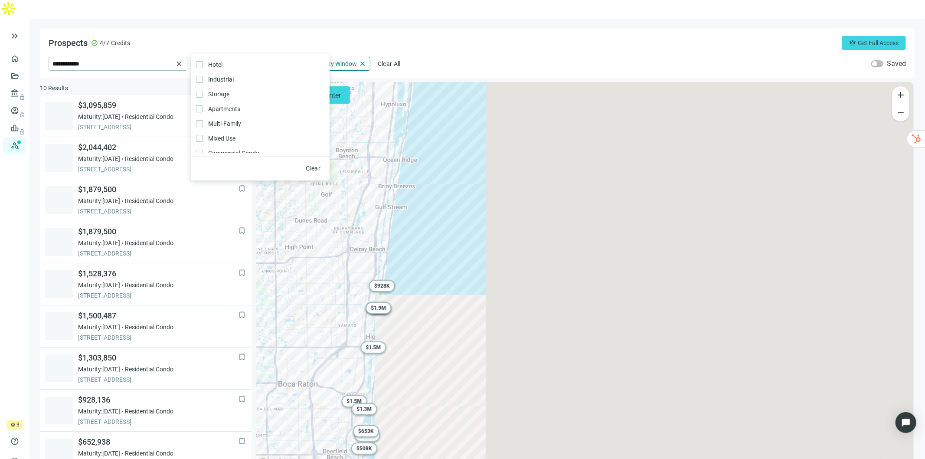
click at [219, 60] on span "Property Type" at bounding box center [214, 64] width 38 height 8
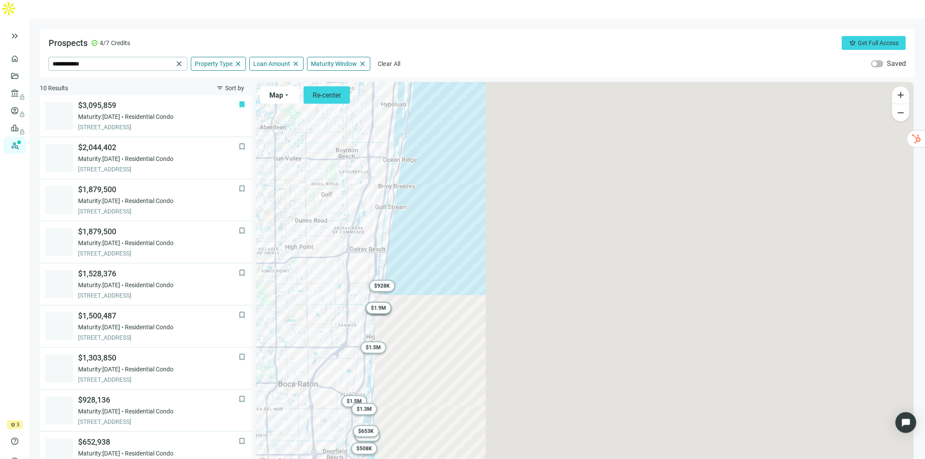
click at [335, 60] on span "Maturity Window" at bounding box center [334, 64] width 46 height 8
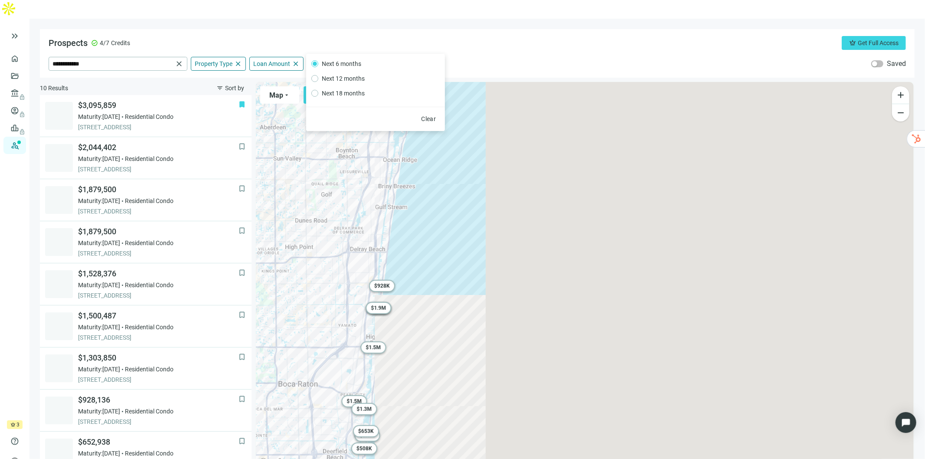
click at [479, 36] on div "**********" at bounding box center [477, 53] width 874 height 49
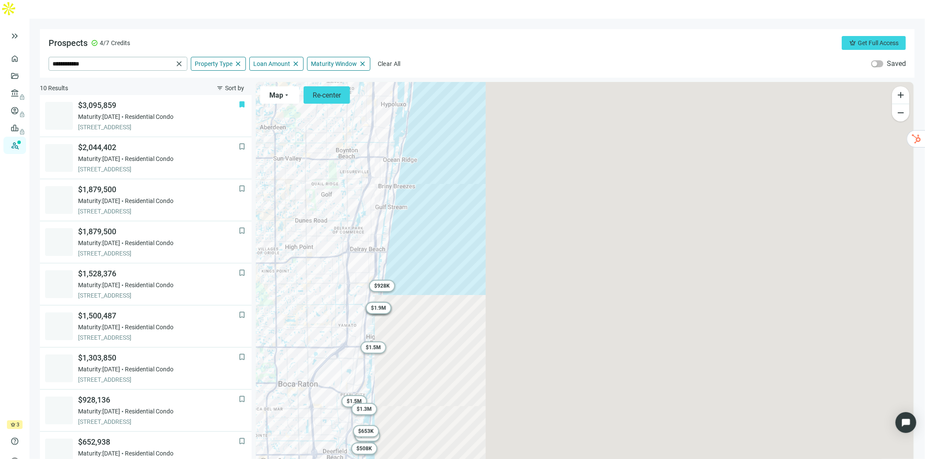
click at [336, 60] on span "Maturity Window" at bounding box center [334, 64] width 46 height 8
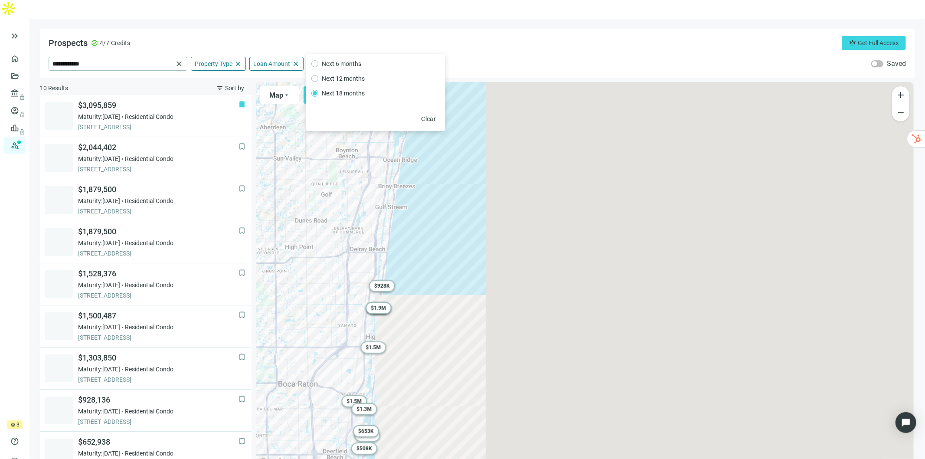
click at [459, 36] on div "Prospects check_circle 4/7 Credits crown Get Full Access" at bounding box center [477, 43] width 857 height 14
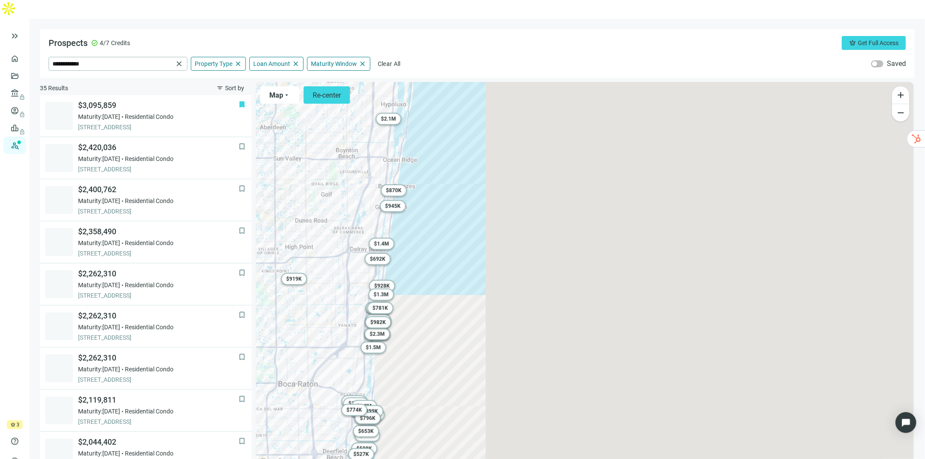
click at [222, 85] on span "filter_list" at bounding box center [219, 88] width 7 height 7
click at [230, 119] on span "Maturity Date (nearest)" at bounding box center [255, 120] width 74 height 9
